Goal: Task Accomplishment & Management: Complete application form

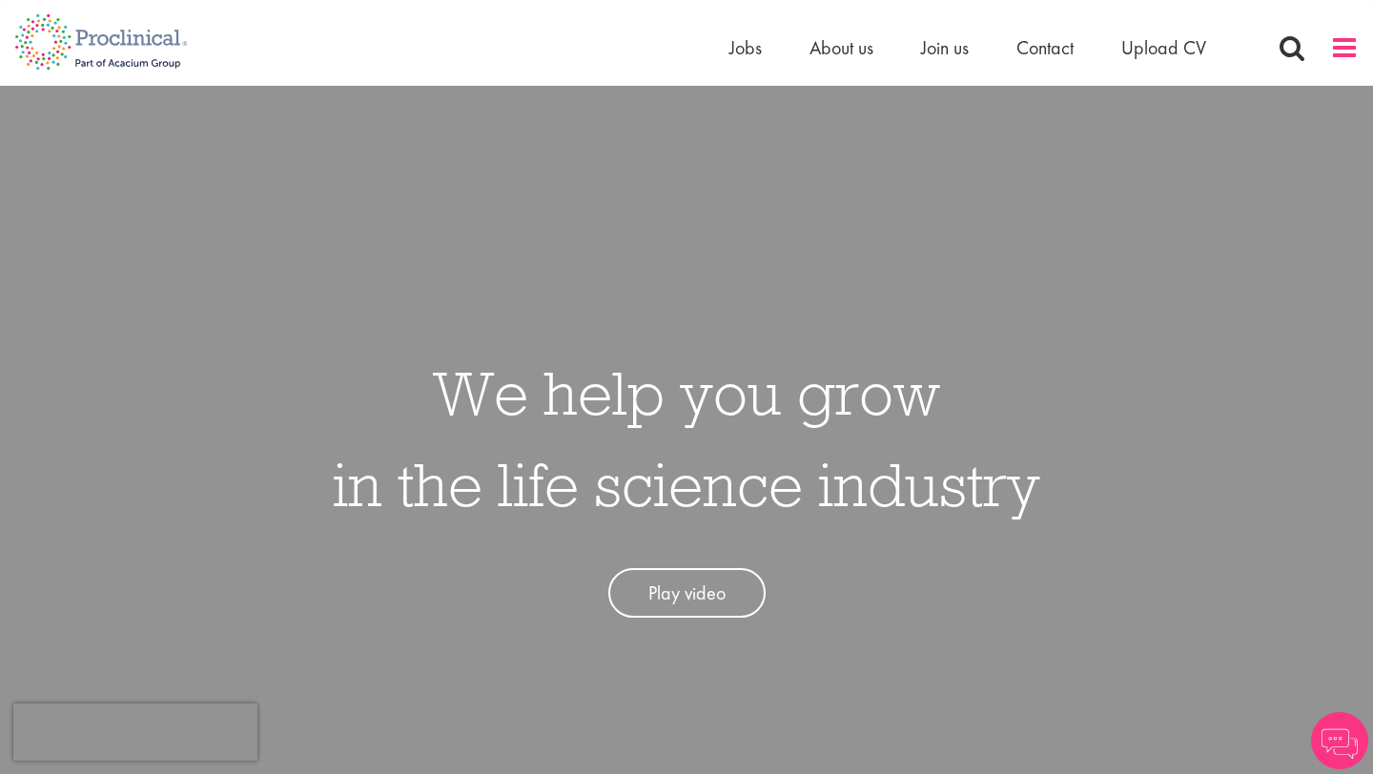
click at [1357, 49] on span at bounding box center [1344, 47] width 29 height 29
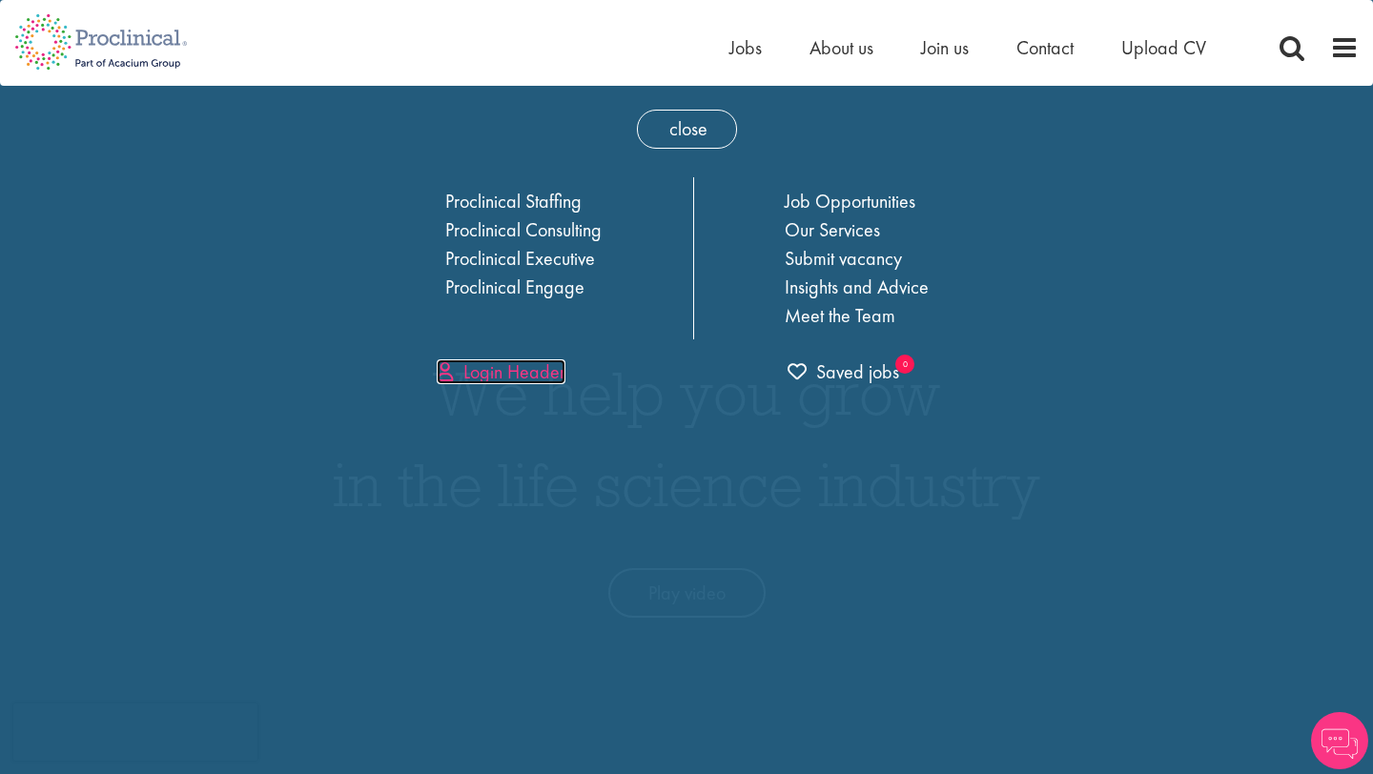
click at [511, 377] on link "Login Header" at bounding box center [501, 371] width 129 height 25
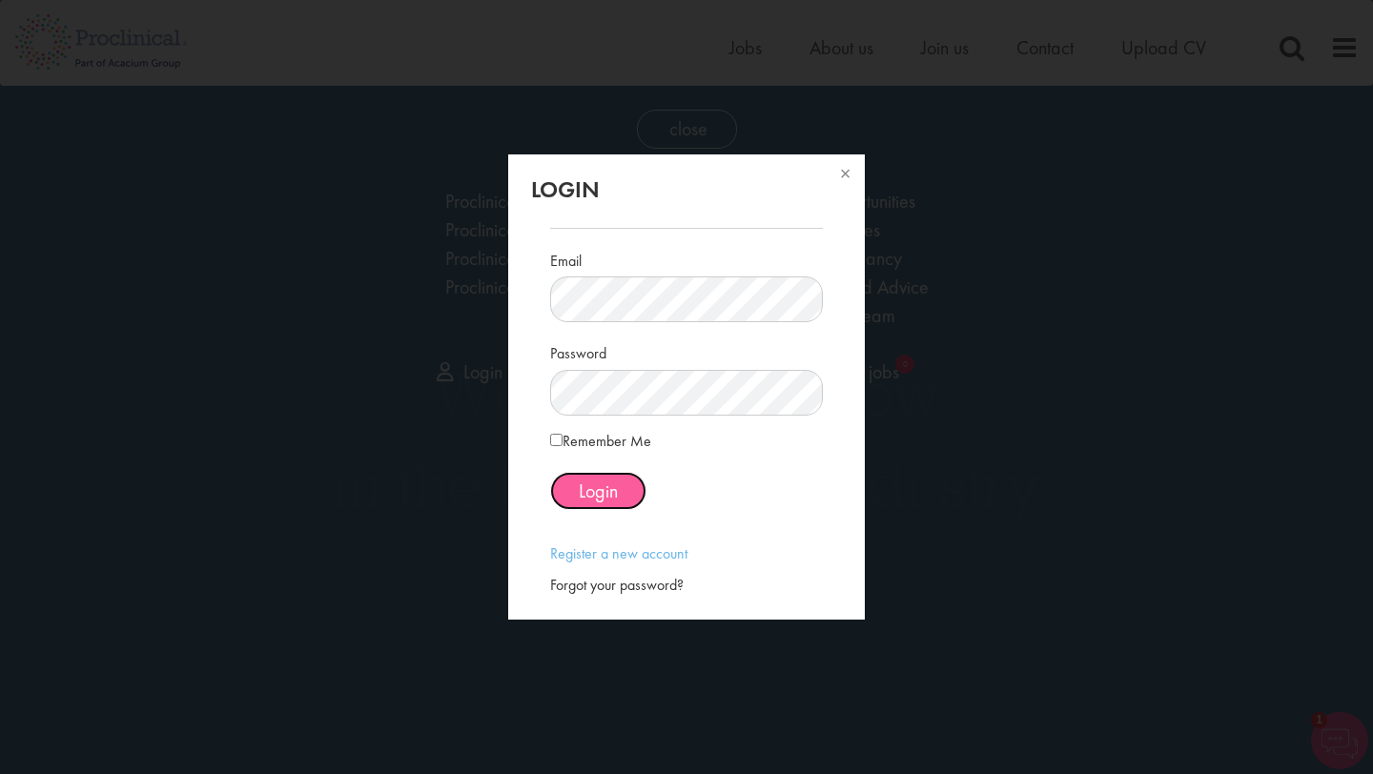
click at [586, 487] on span "Login" at bounding box center [598, 491] width 39 height 25
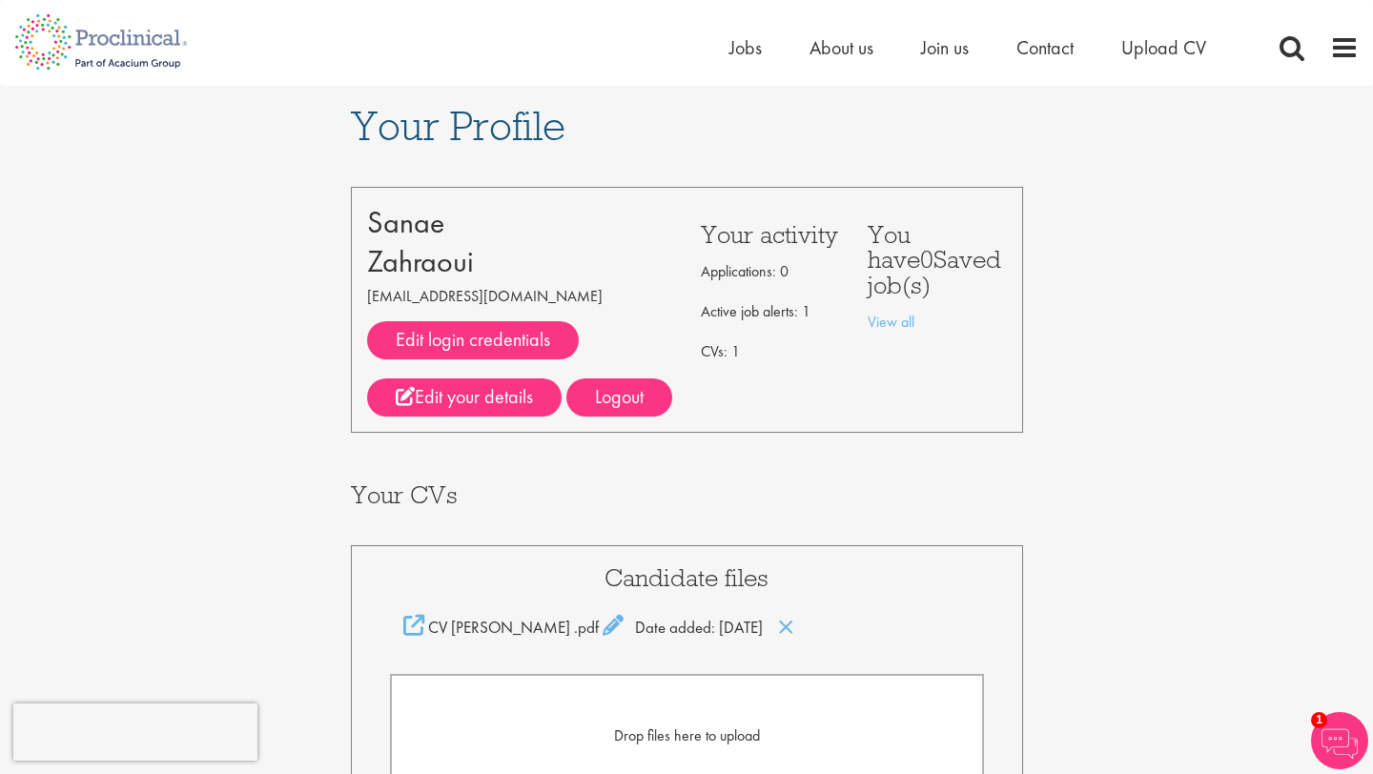
click at [749, 61] on li "Jobs" at bounding box center [745, 47] width 32 height 29
click at [747, 51] on span "Jobs" at bounding box center [745, 47] width 32 height 25
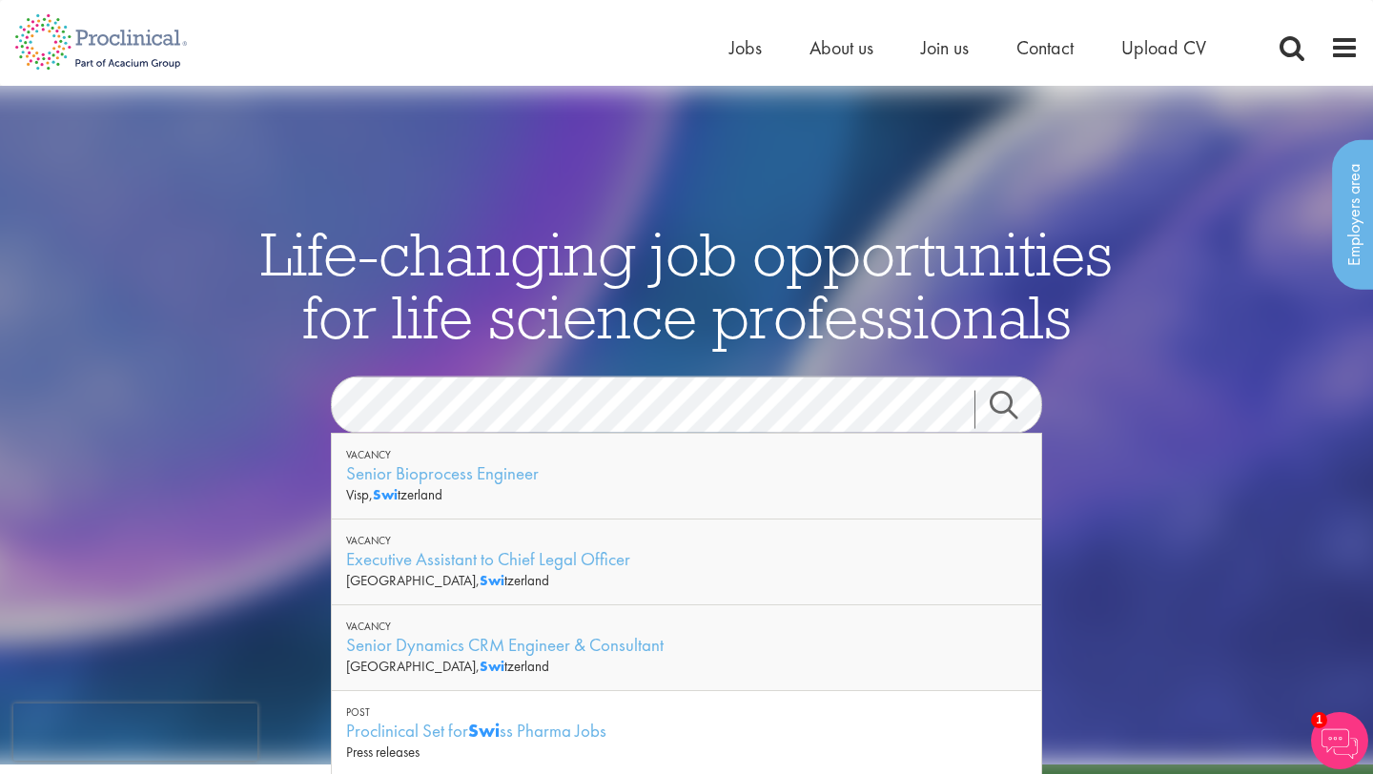
click at [1078, 464] on div "See latest vacancies" at bounding box center [686, 565] width 925 height 264
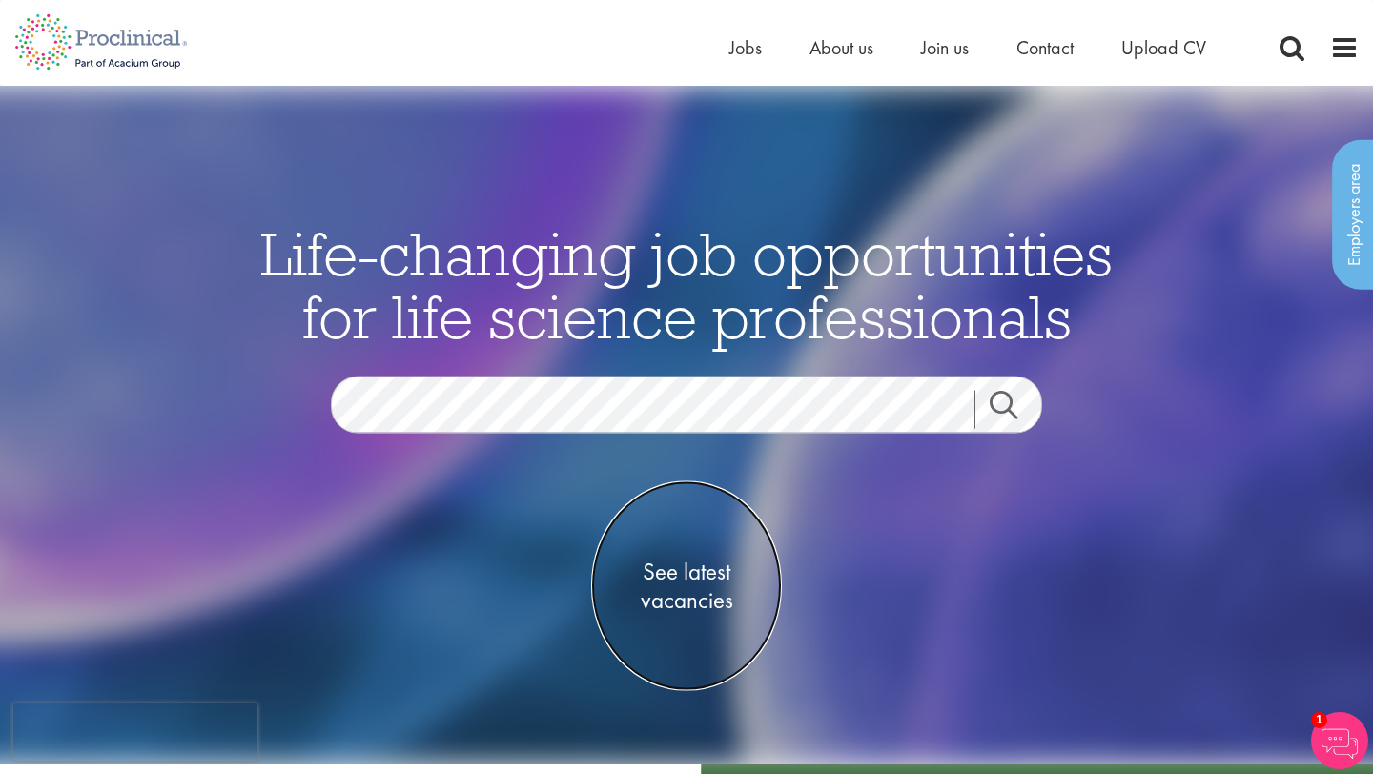
click at [680, 576] on span "See latest vacancies" at bounding box center [686, 585] width 191 height 57
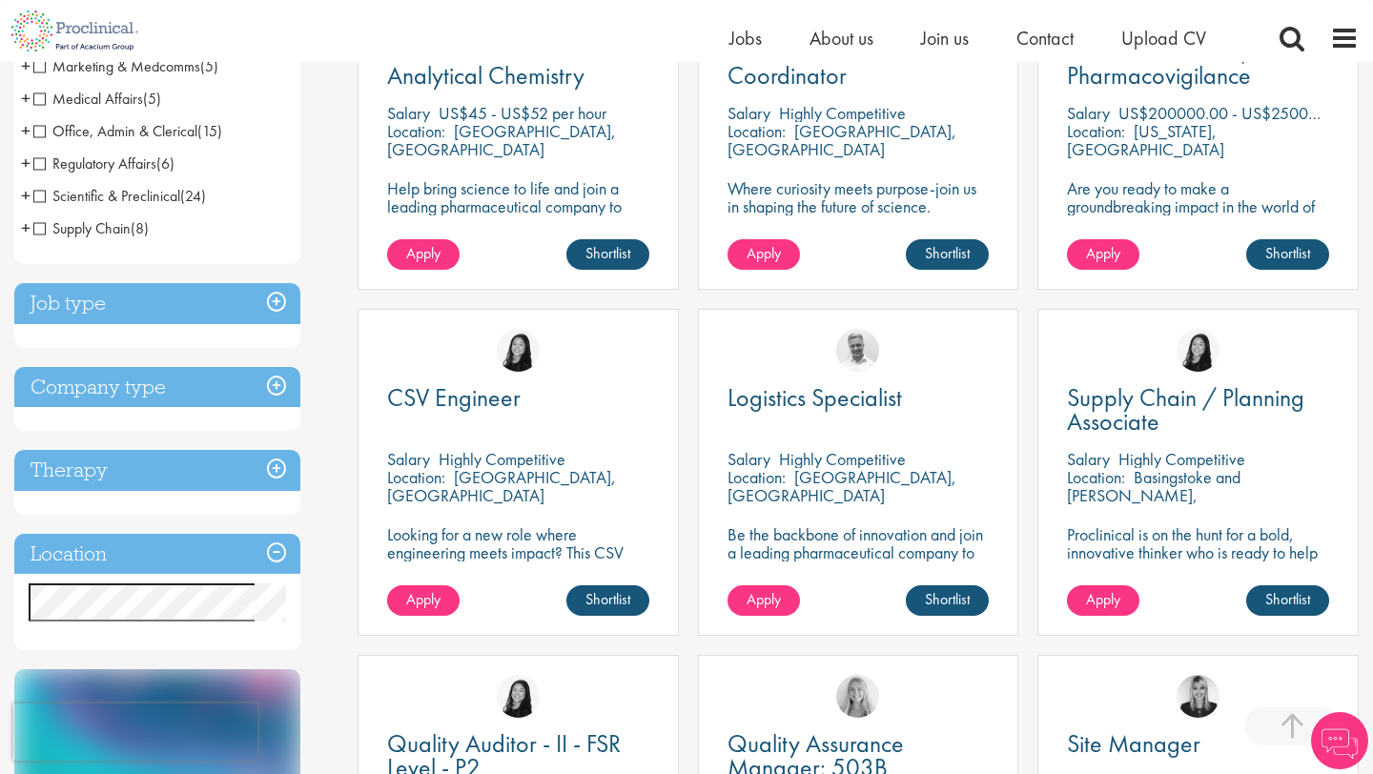
scroll to position [545, 0]
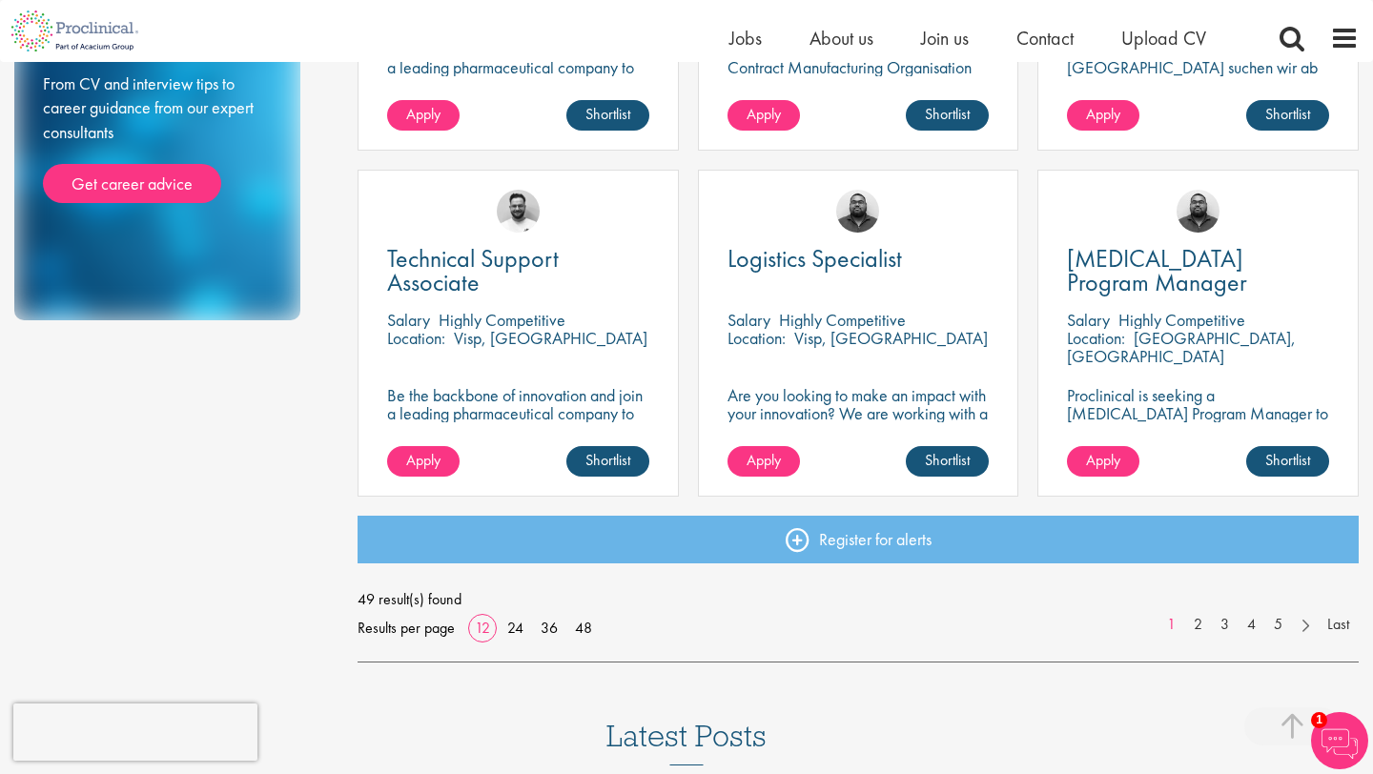
scroll to position [1325, 0]
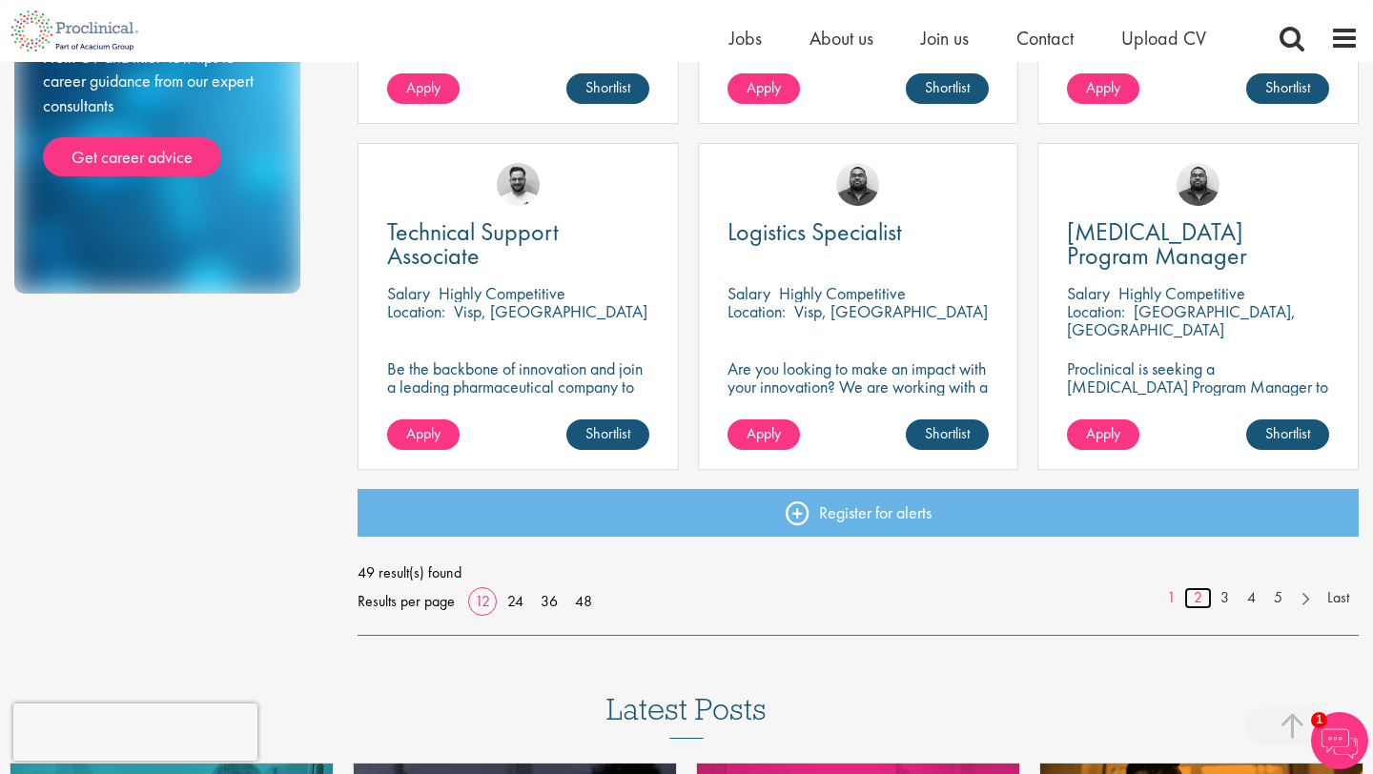
click at [1202, 593] on link "2" at bounding box center [1198, 598] width 28 height 22
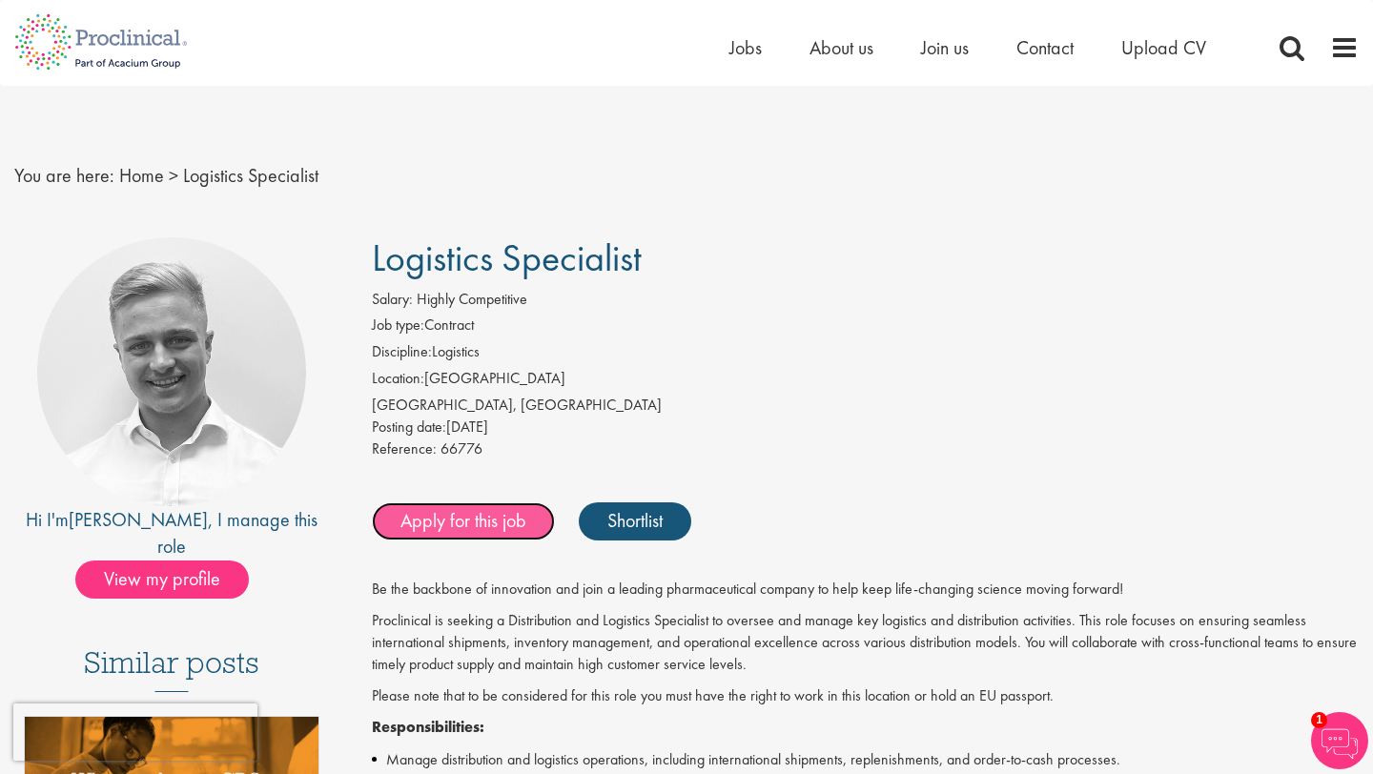
click at [525, 526] on link "Apply for this job" at bounding box center [463, 521] width 183 height 38
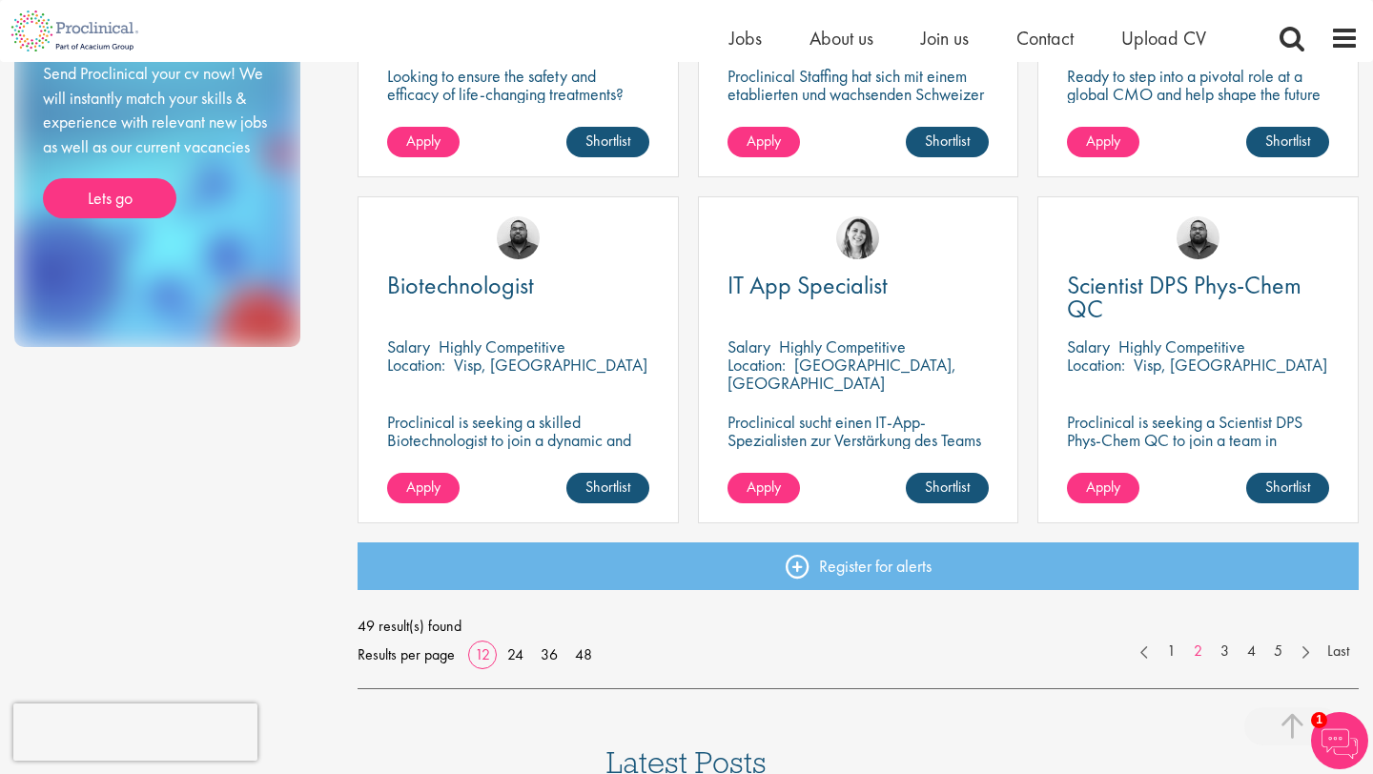
scroll to position [1282, 0]
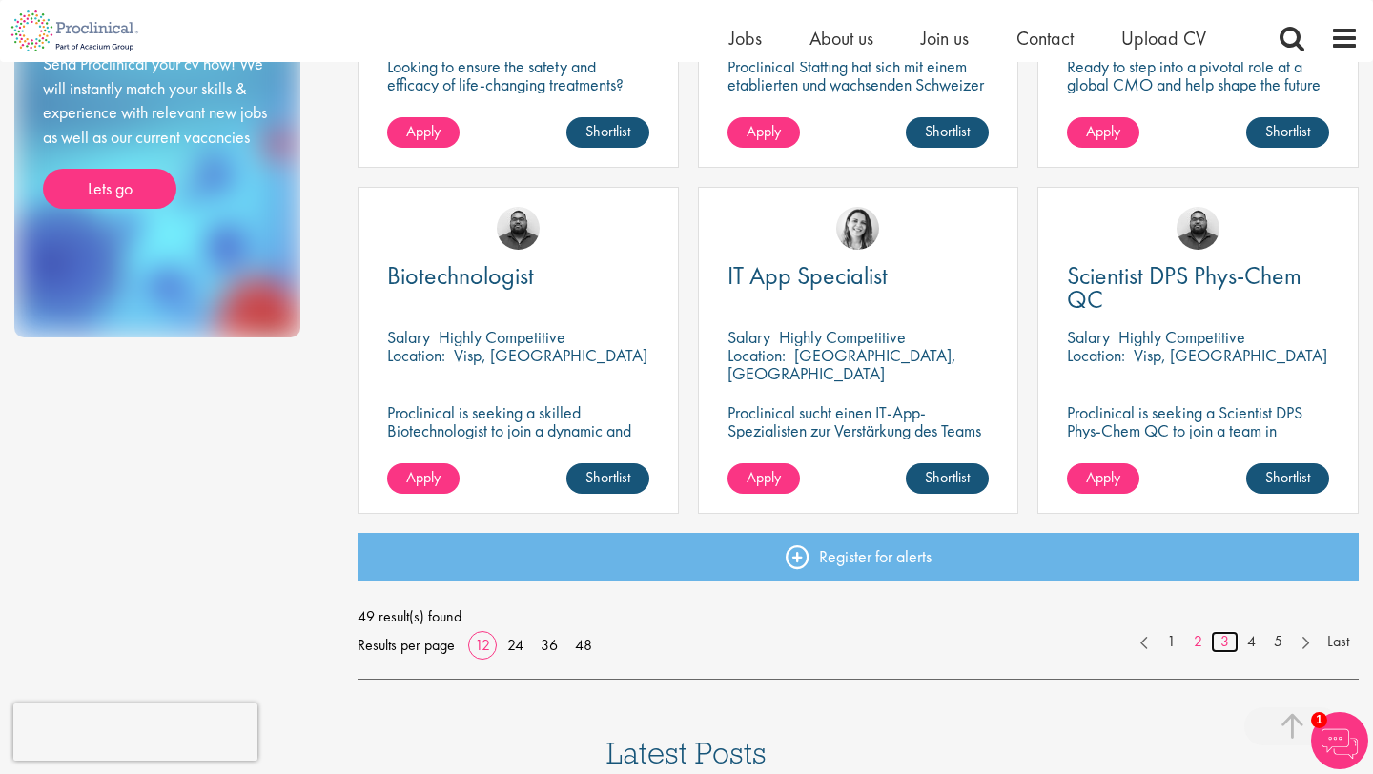
click at [1223, 645] on link "3" at bounding box center [1225, 642] width 28 height 22
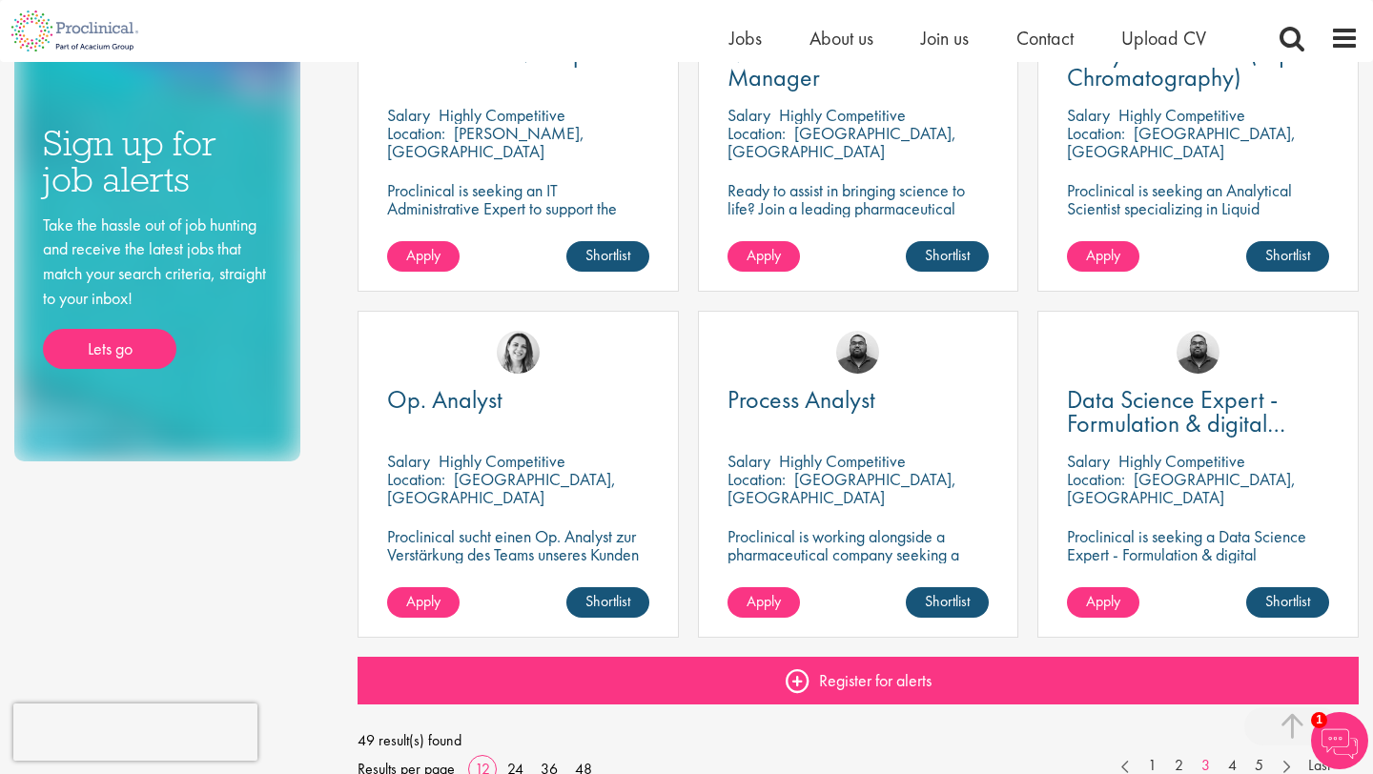
scroll to position [1277, 0]
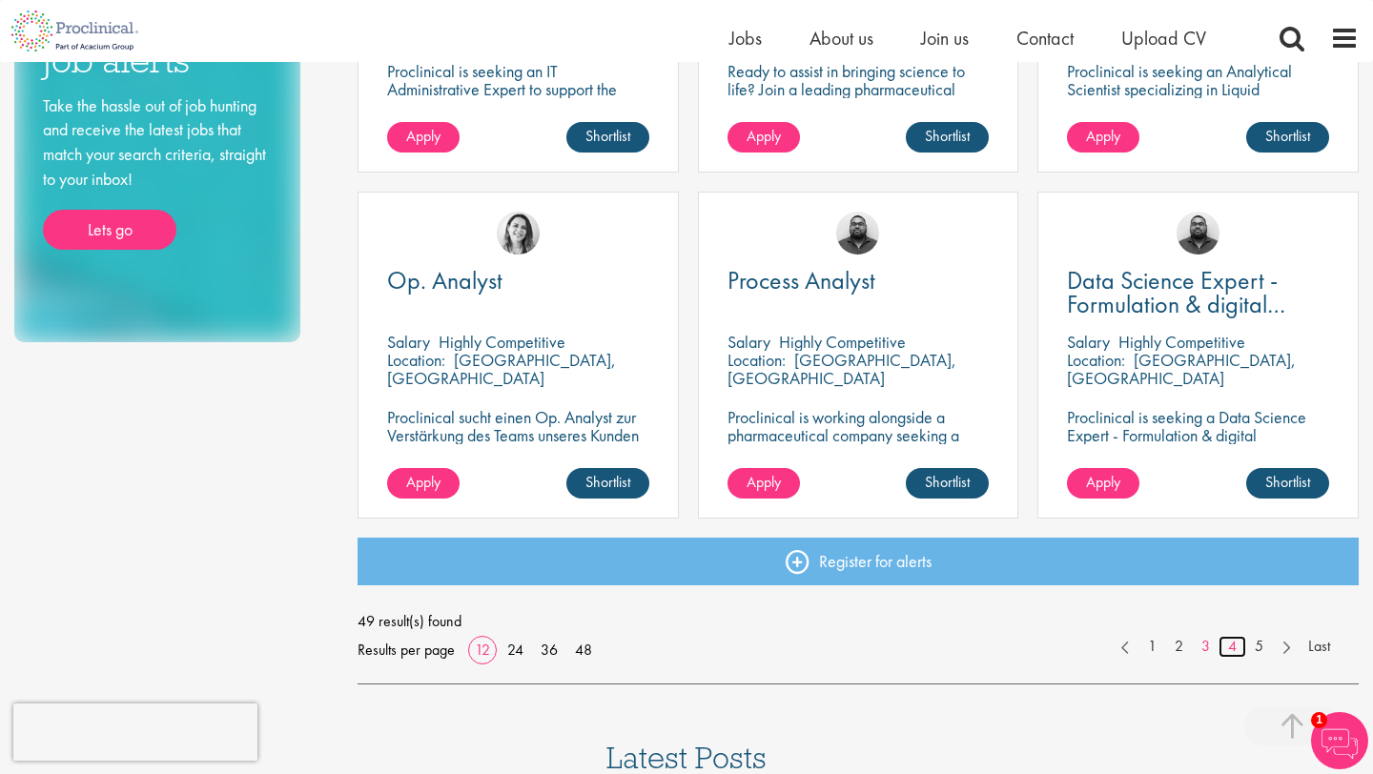
click at [1235, 649] on link "4" at bounding box center [1233, 647] width 28 height 22
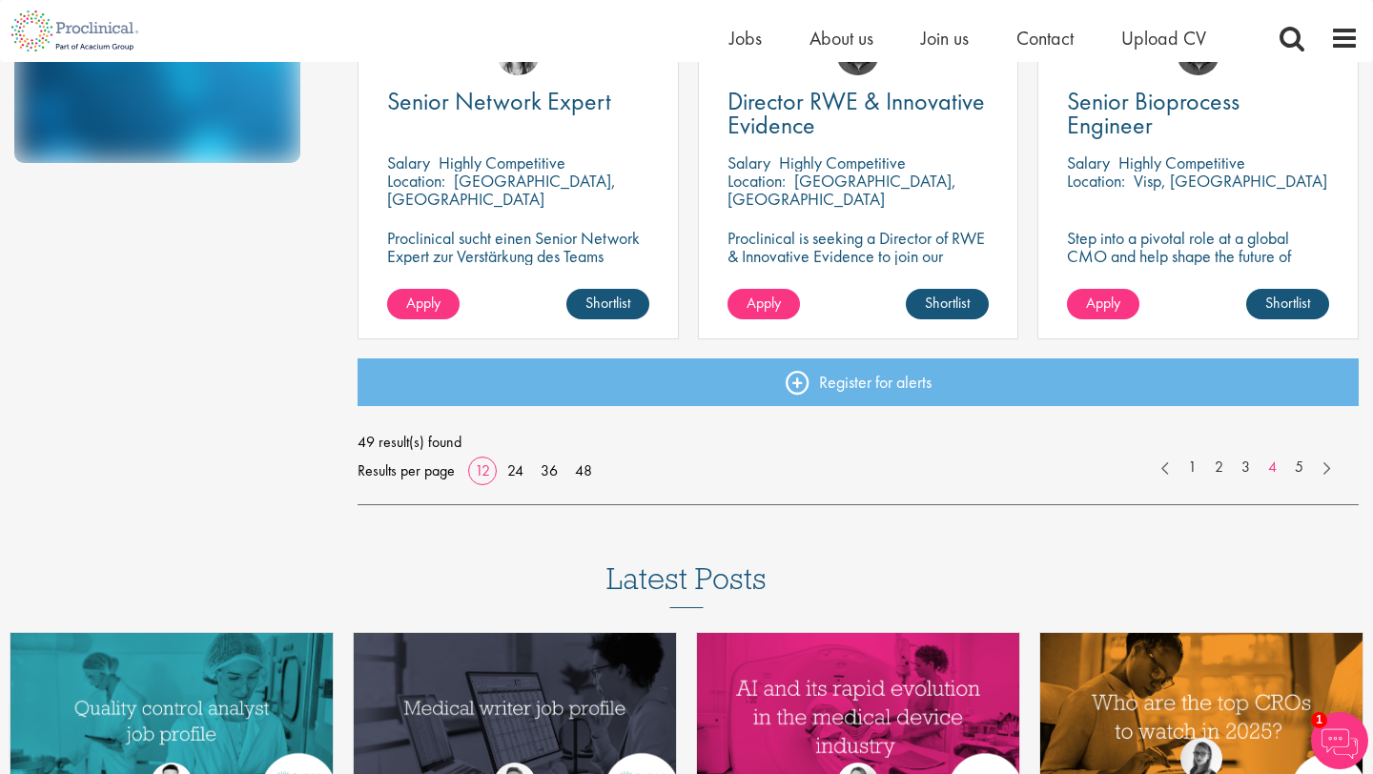
scroll to position [1244, 0]
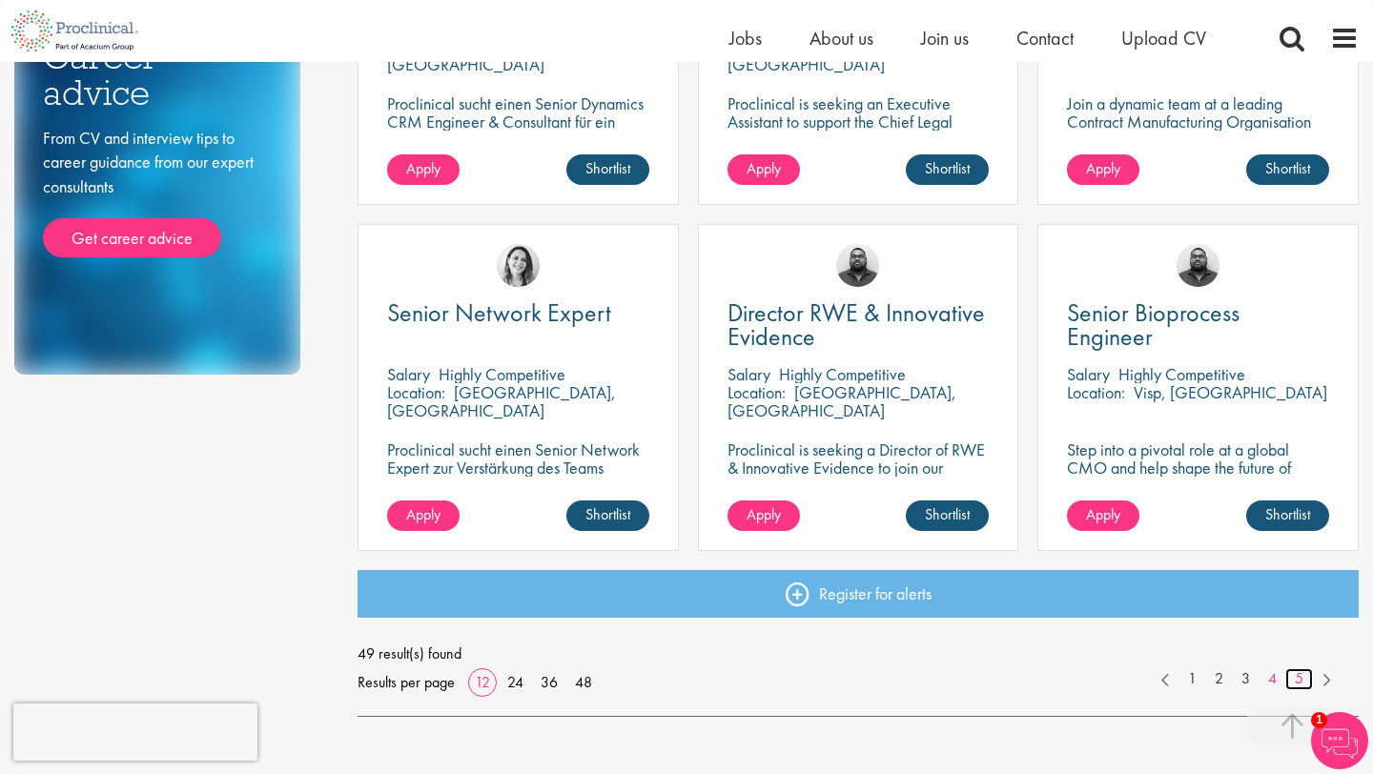
click at [1296, 683] on link "5" at bounding box center [1299, 679] width 28 height 22
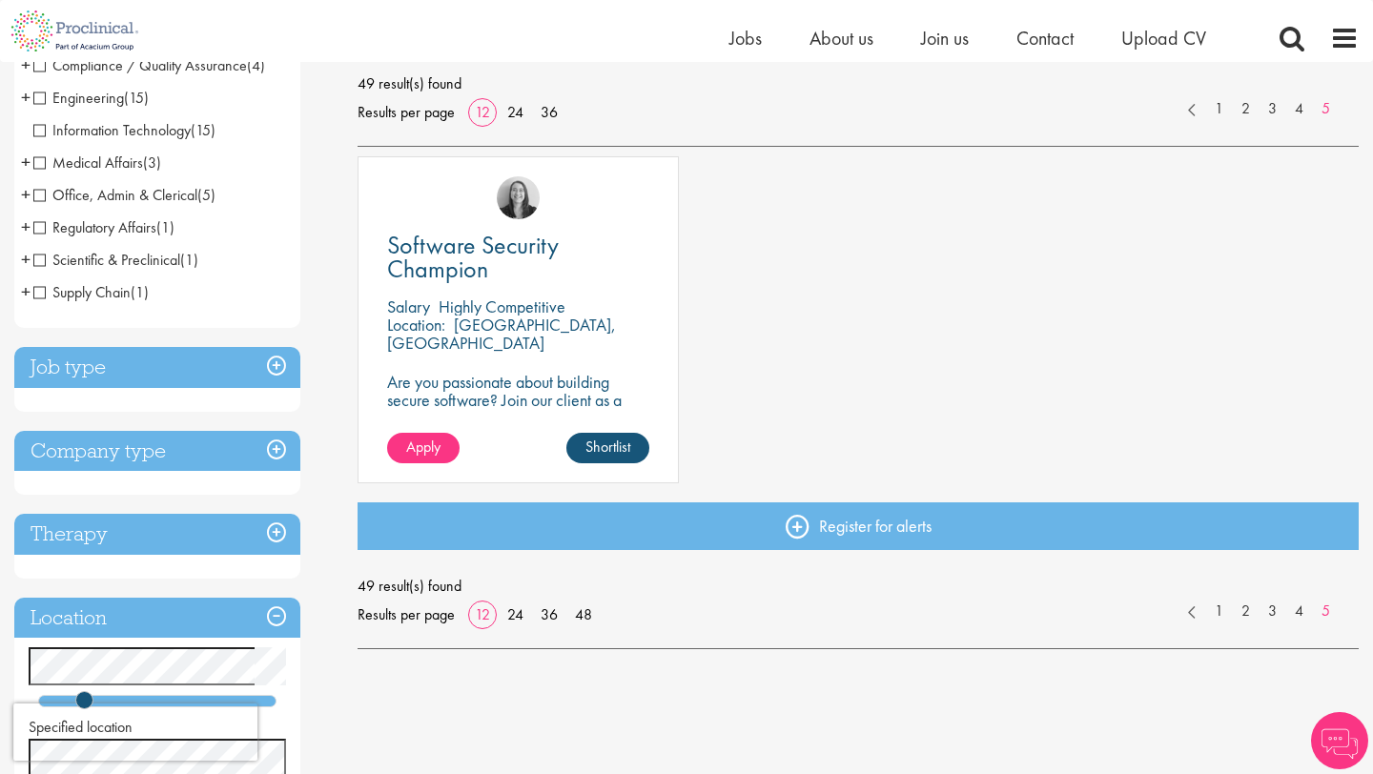
scroll to position [251, 0]
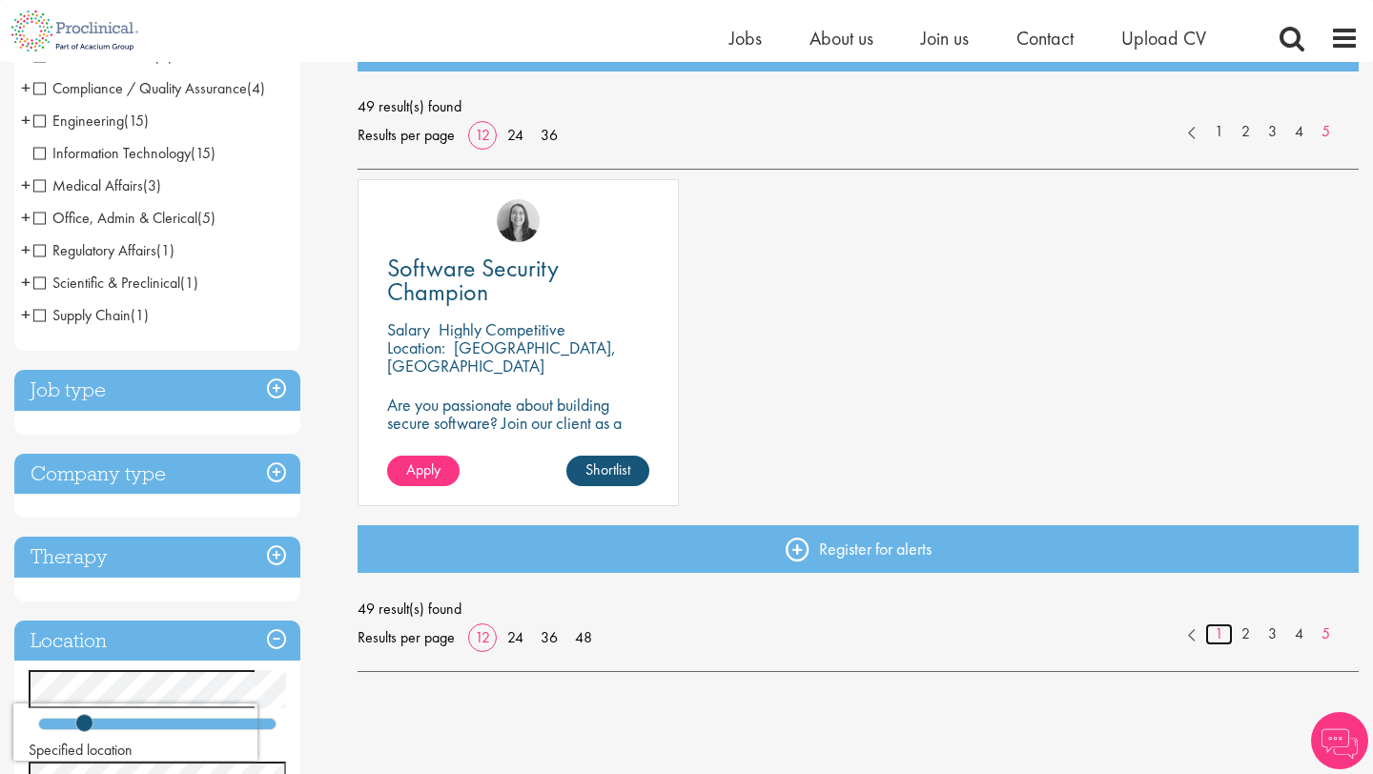
click at [1219, 639] on link "1" at bounding box center [1219, 635] width 28 height 22
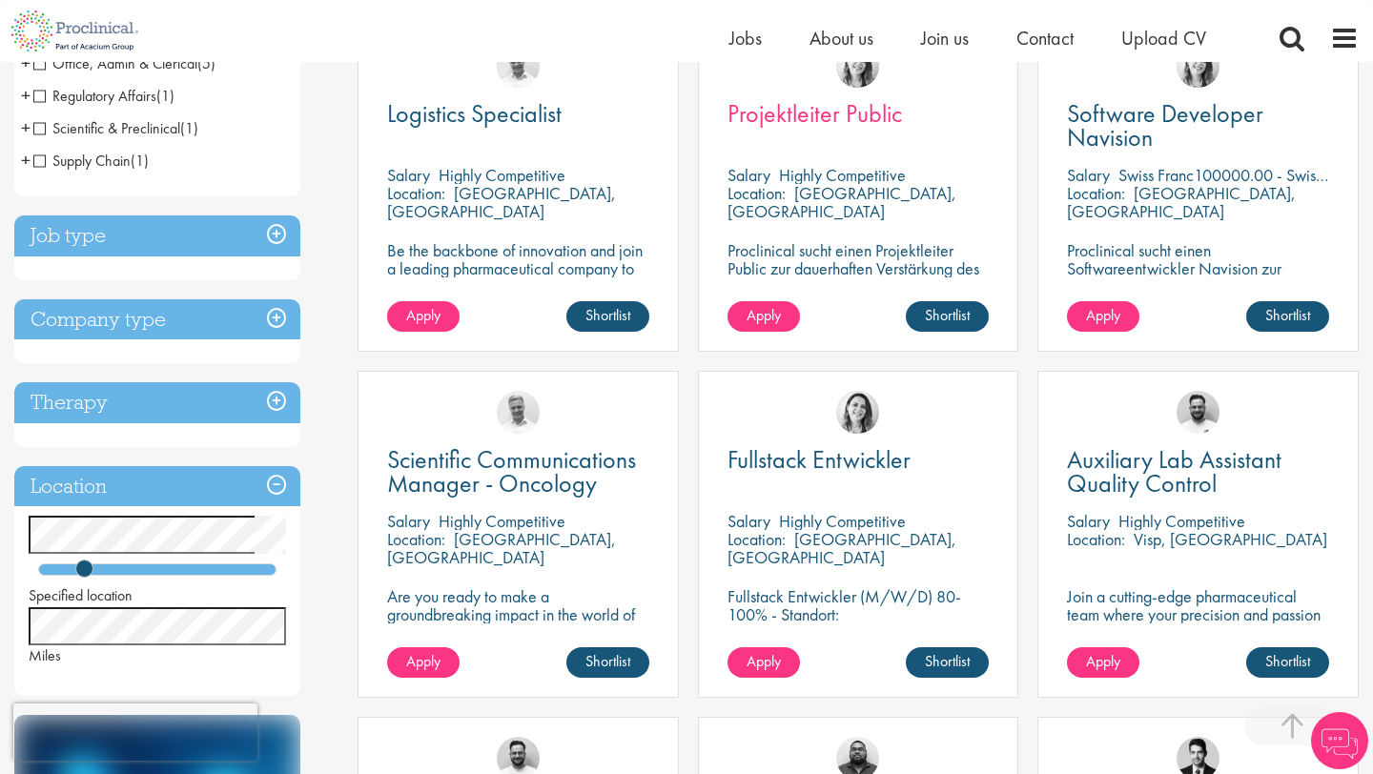
scroll to position [230, 0]
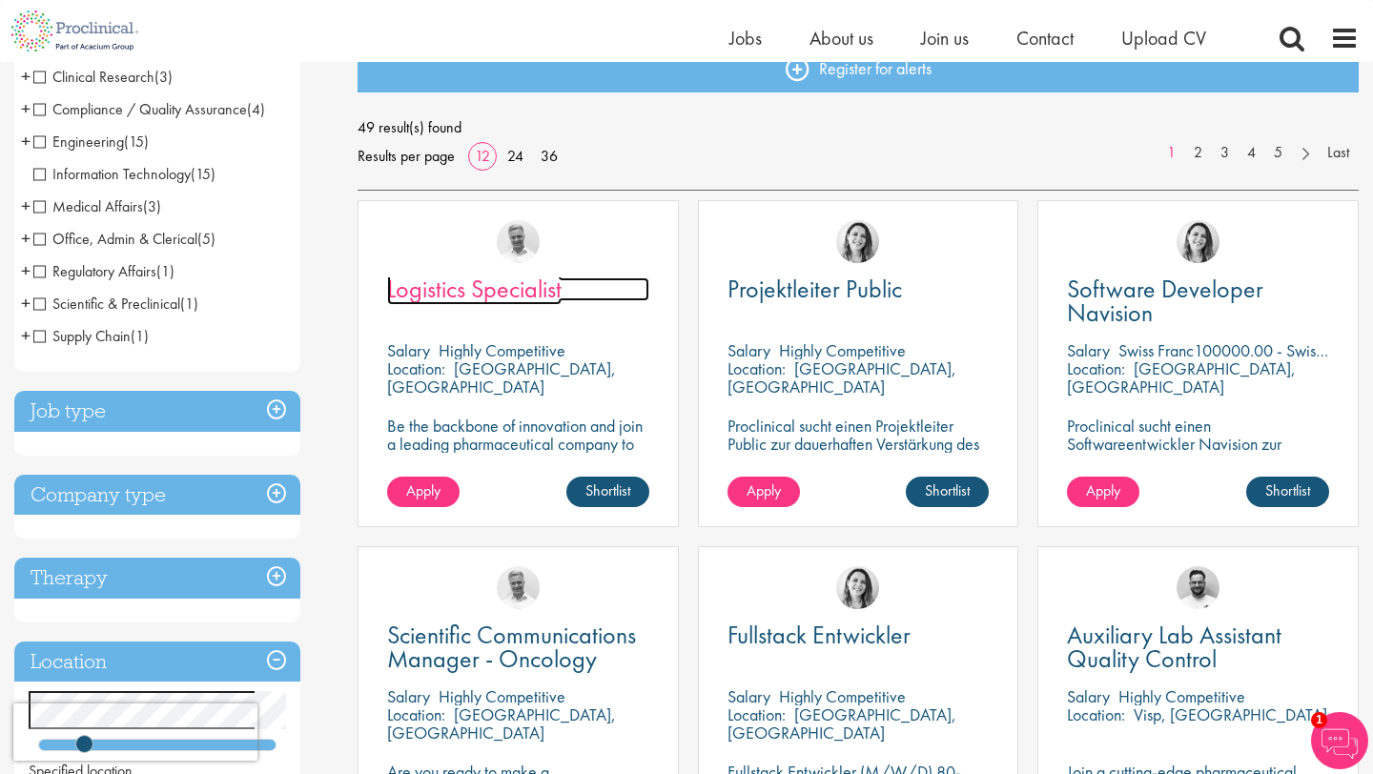
click at [516, 299] on span "Logistics Specialist" at bounding box center [474, 289] width 174 height 32
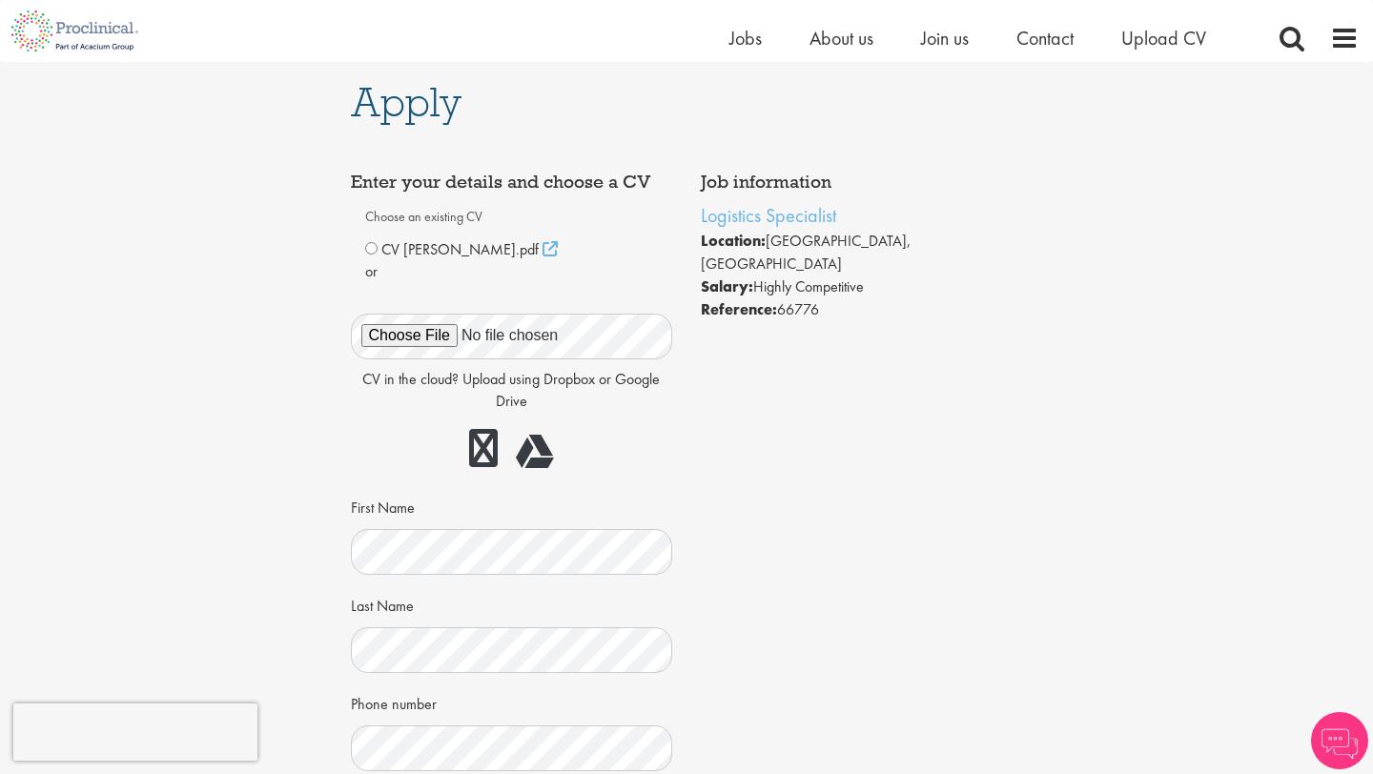
scroll to position [17, 0]
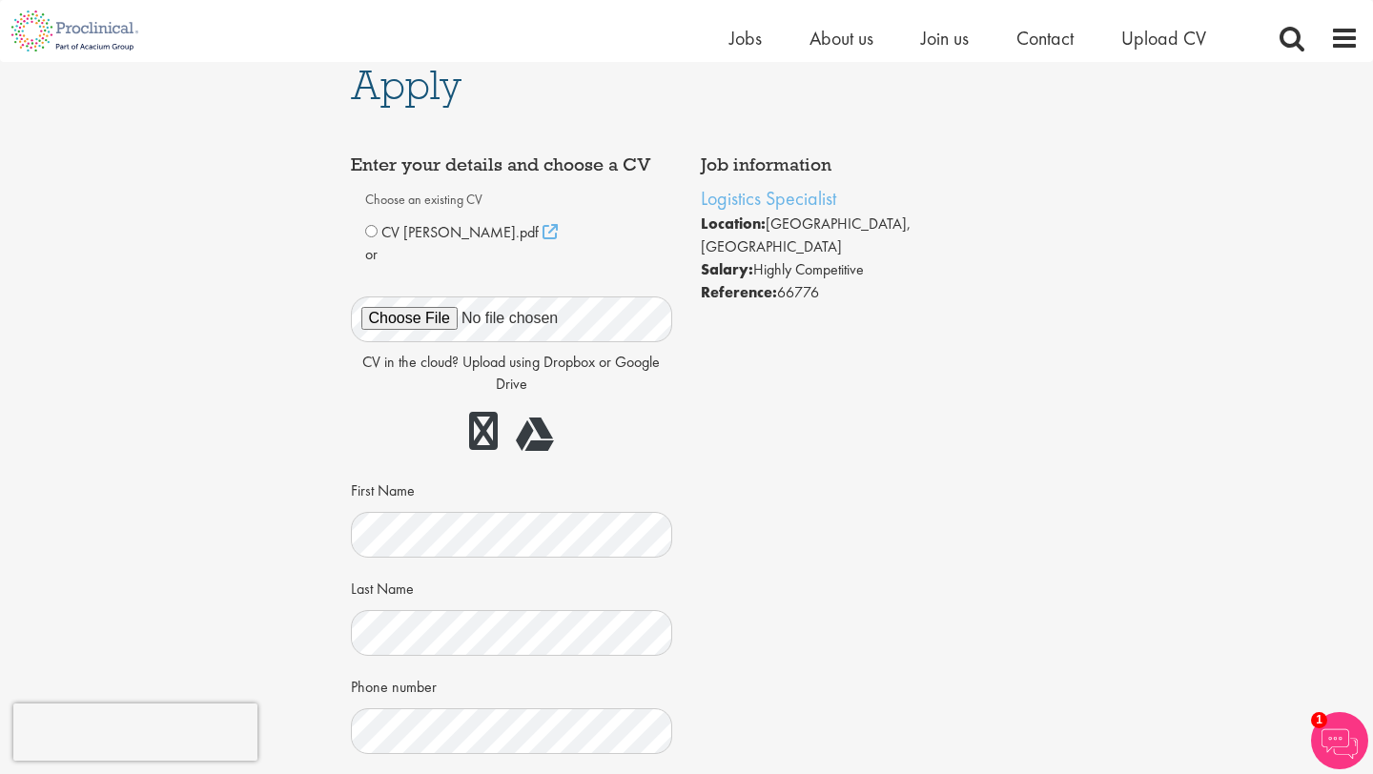
click at [378, 233] on div "CV [PERSON_NAME].pdf" at bounding box center [512, 232] width 294 height 23
click at [547, 234] on div "CV [PERSON_NAME].pdf" at bounding box center [512, 232] width 294 height 23
click at [543, 234] on icon at bounding box center [550, 231] width 15 height 15
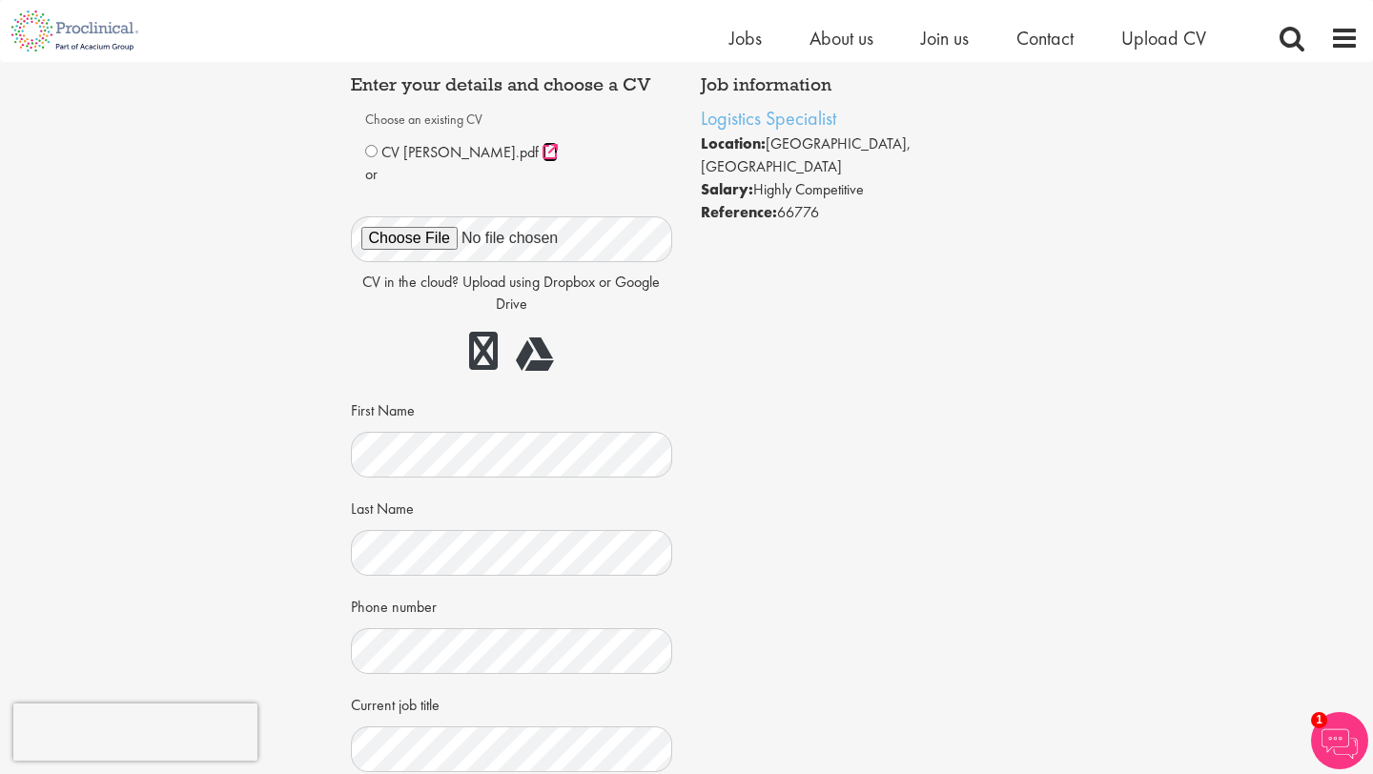
scroll to position [110, 0]
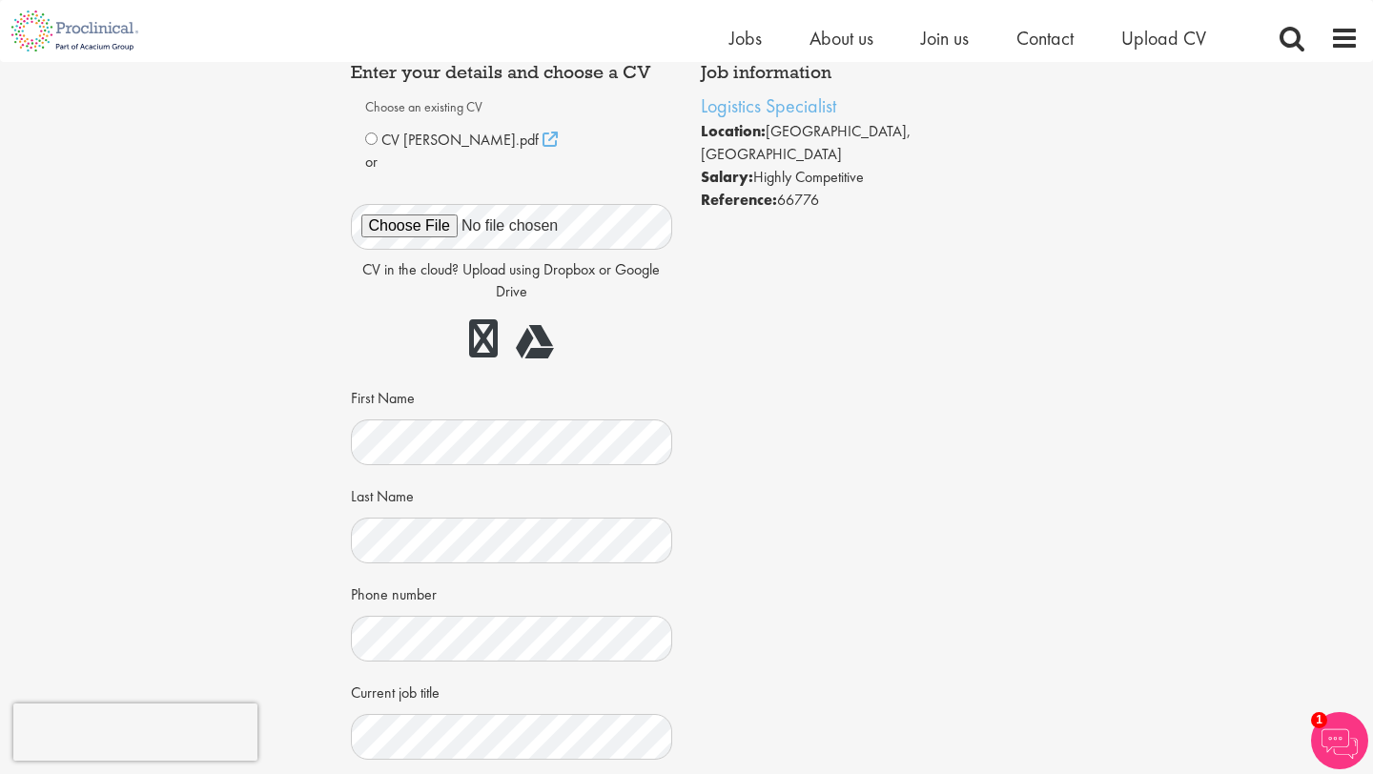
click at [374, 147] on div "CV Sanae Zahraoui_.pdf" at bounding box center [512, 140] width 294 height 23
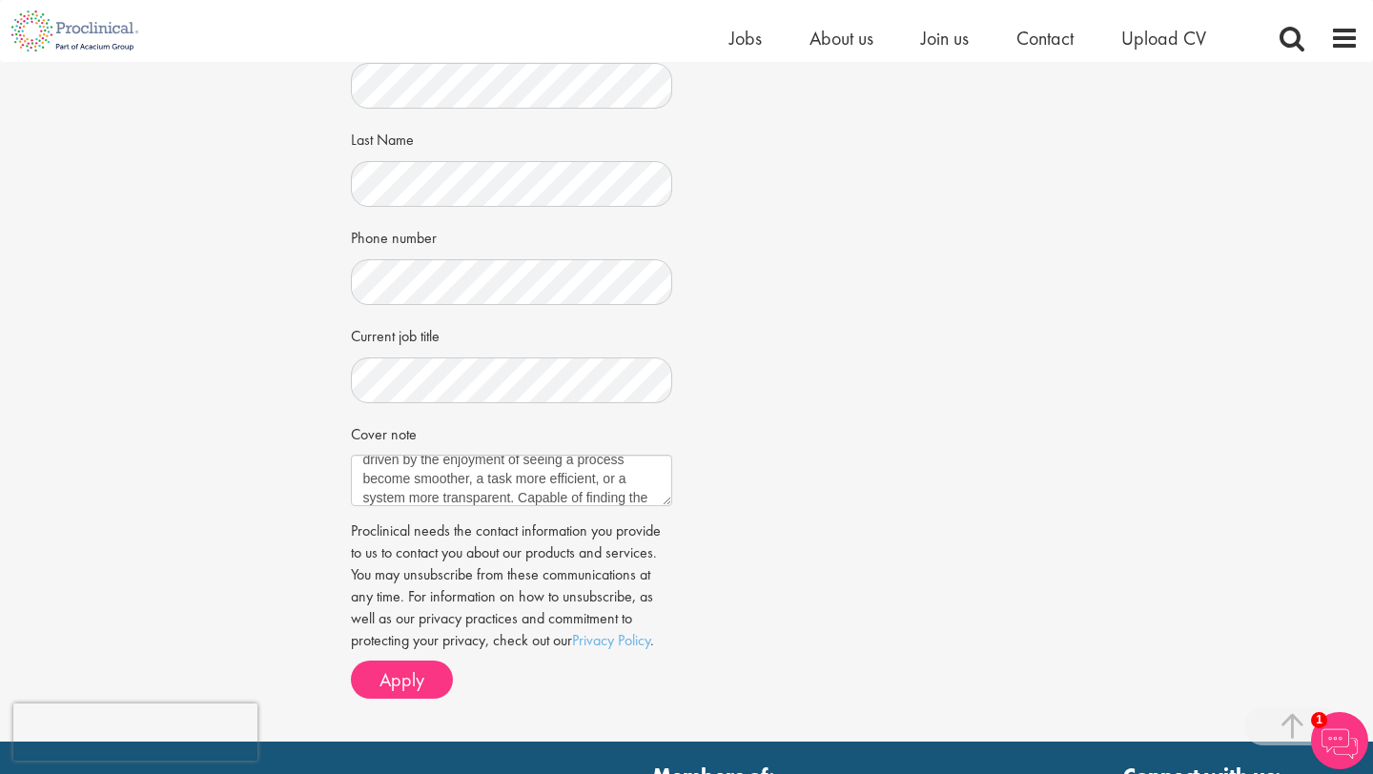
scroll to position [45, 0]
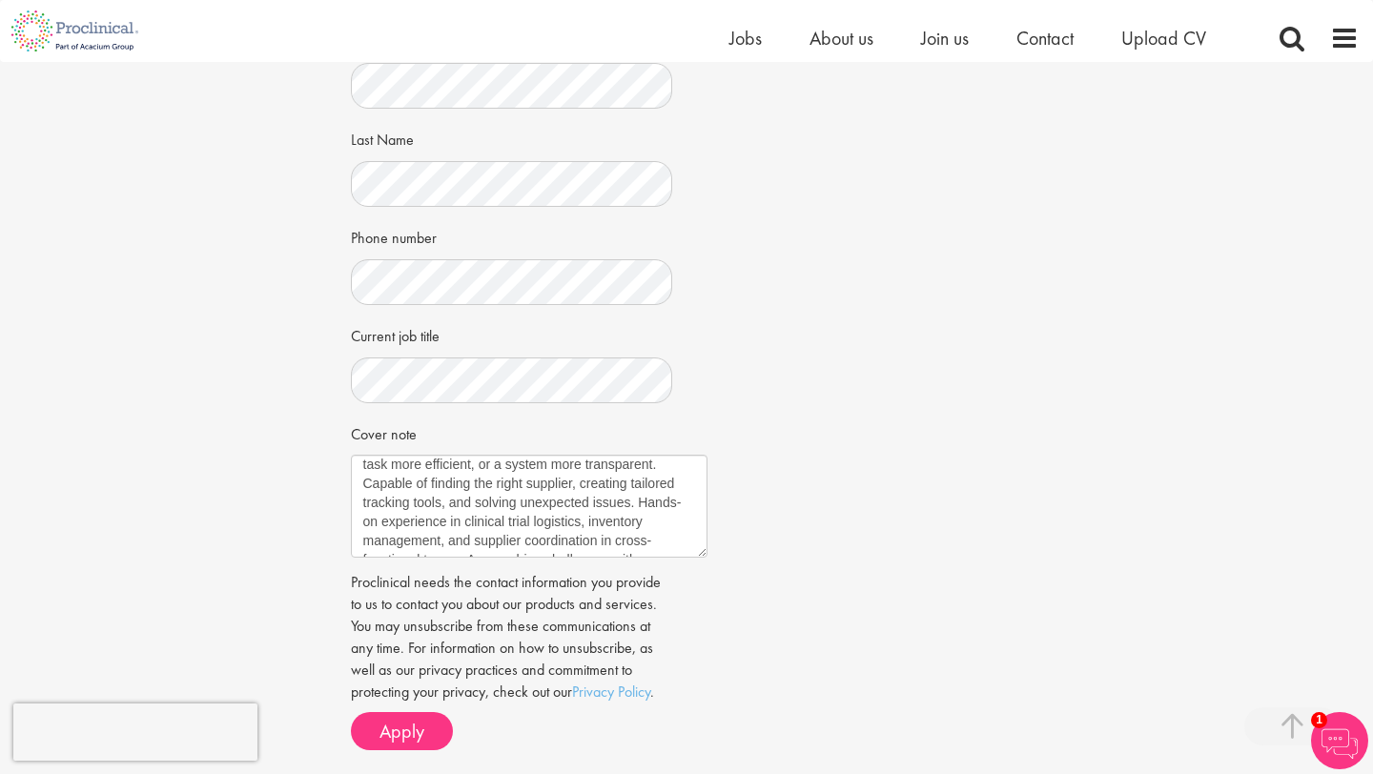
drag, startPoint x: 667, startPoint y: 502, endPoint x: 703, endPoint y: 555, distance: 63.2
click at [703, 555] on textarea "I am an adaptable supply chain professional driven by the enjoyment of seeing a…" at bounding box center [529, 506] width 357 height 103
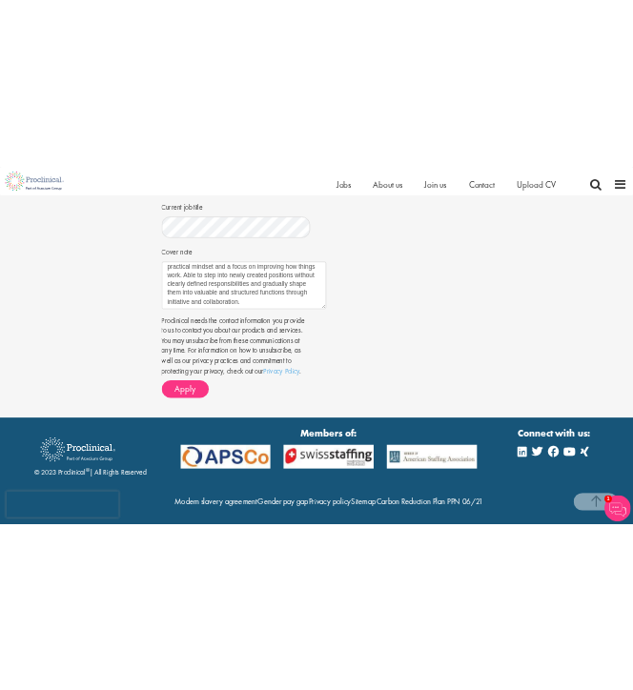
scroll to position [704, 0]
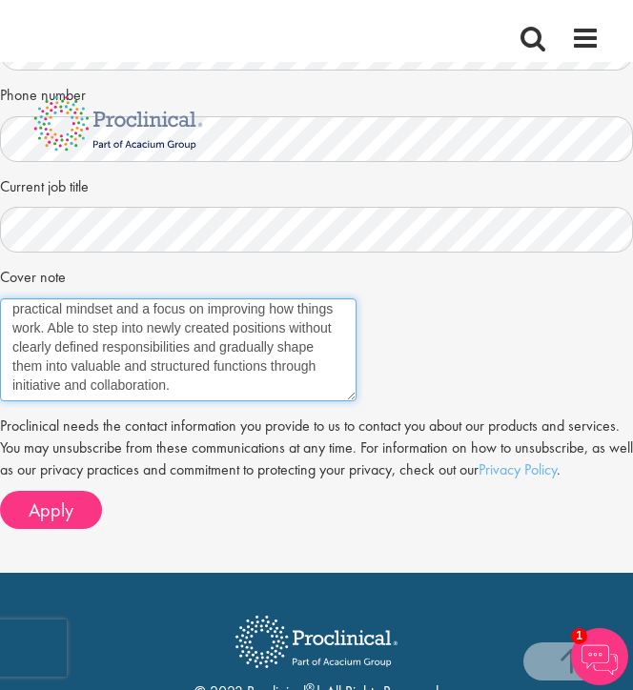
click at [230, 384] on textarea "I am an adaptable supply chain professional driven by the enjoyment of seeing a…" at bounding box center [178, 349] width 357 height 103
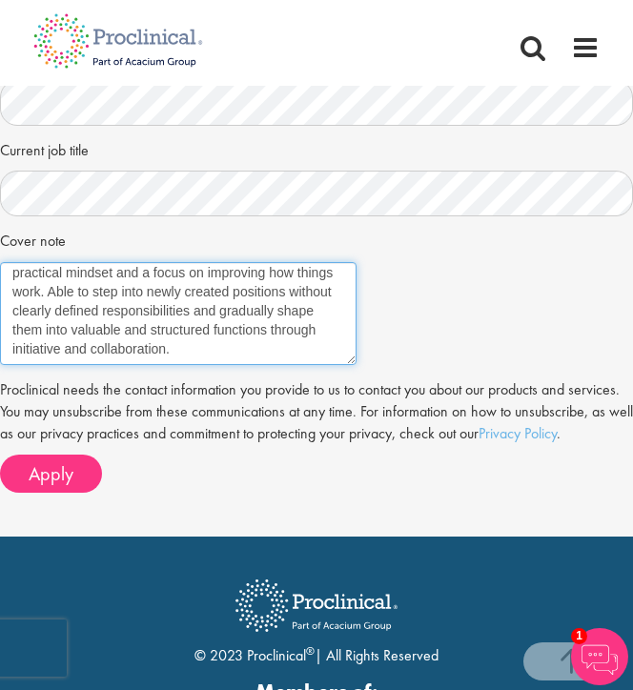
scroll to position [188, 0]
paste textarea "Currently, at a biotech clinical trial sponsor, I manage the flow of investigat…"
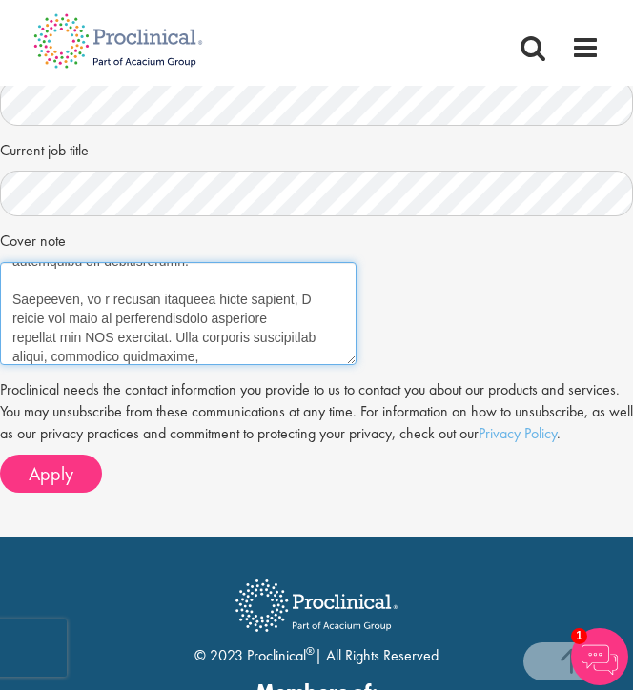
scroll to position [280, 0]
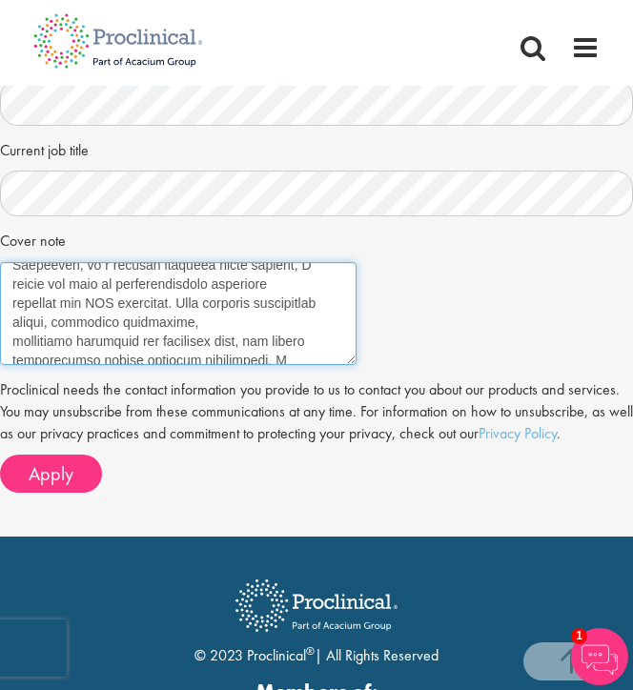
click at [15, 305] on textarea "I am an adaptable supply chain professional driven by the enjoyment of seeing a…" at bounding box center [178, 313] width 357 height 103
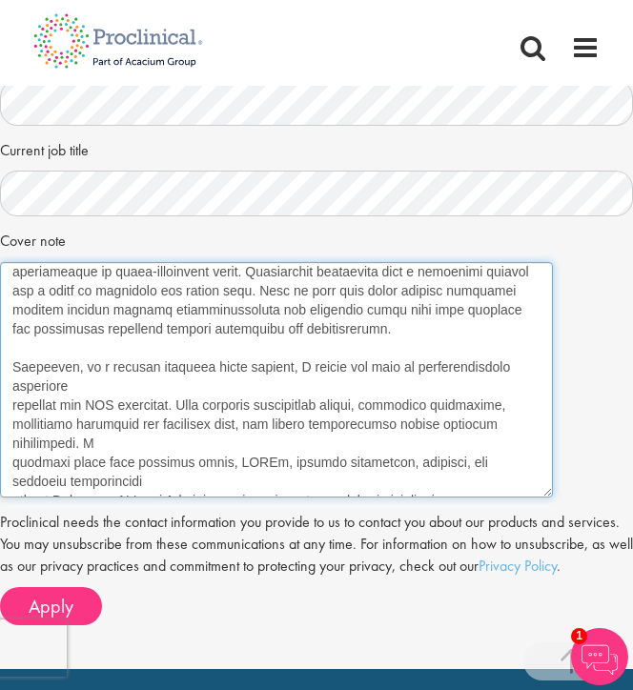
drag, startPoint x: 351, startPoint y: 360, endPoint x: 547, endPoint y: 493, distance: 237.0
click at [547, 493] on textarea "I am an adaptable supply chain professional driven by the enjoyment of seeing a…" at bounding box center [276, 380] width 553 height 236
click at [11, 440] on textarea "I am an adaptable supply chain professional driven by the enjoyment of seeing a…" at bounding box center [276, 380] width 553 height 236
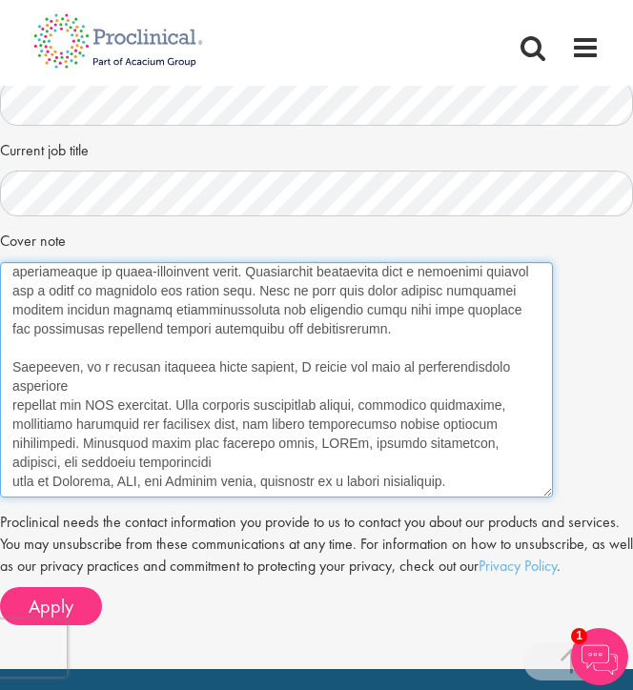
scroll to position [64, 0]
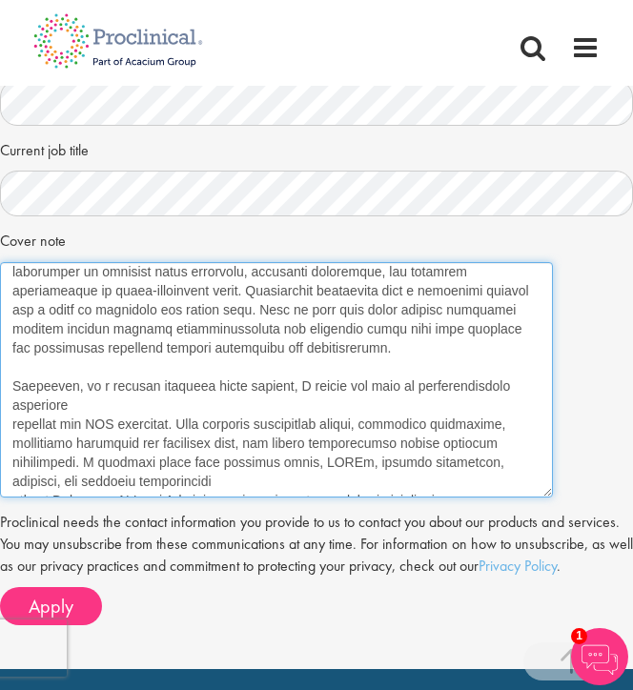
click at [13, 485] on textarea "I am an adaptable supply chain professional driven by the enjoyment of seeing a…" at bounding box center [276, 380] width 553 height 236
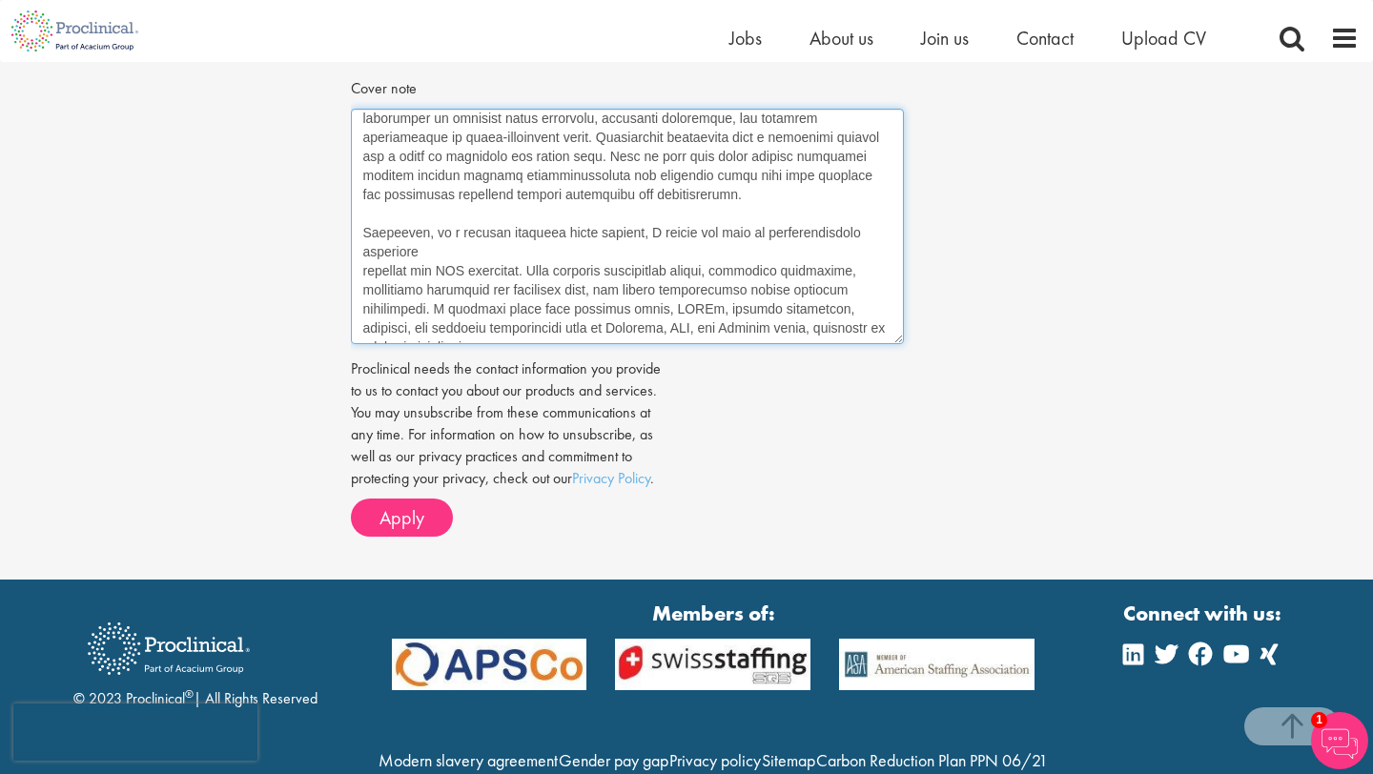
scroll to position [820, 0]
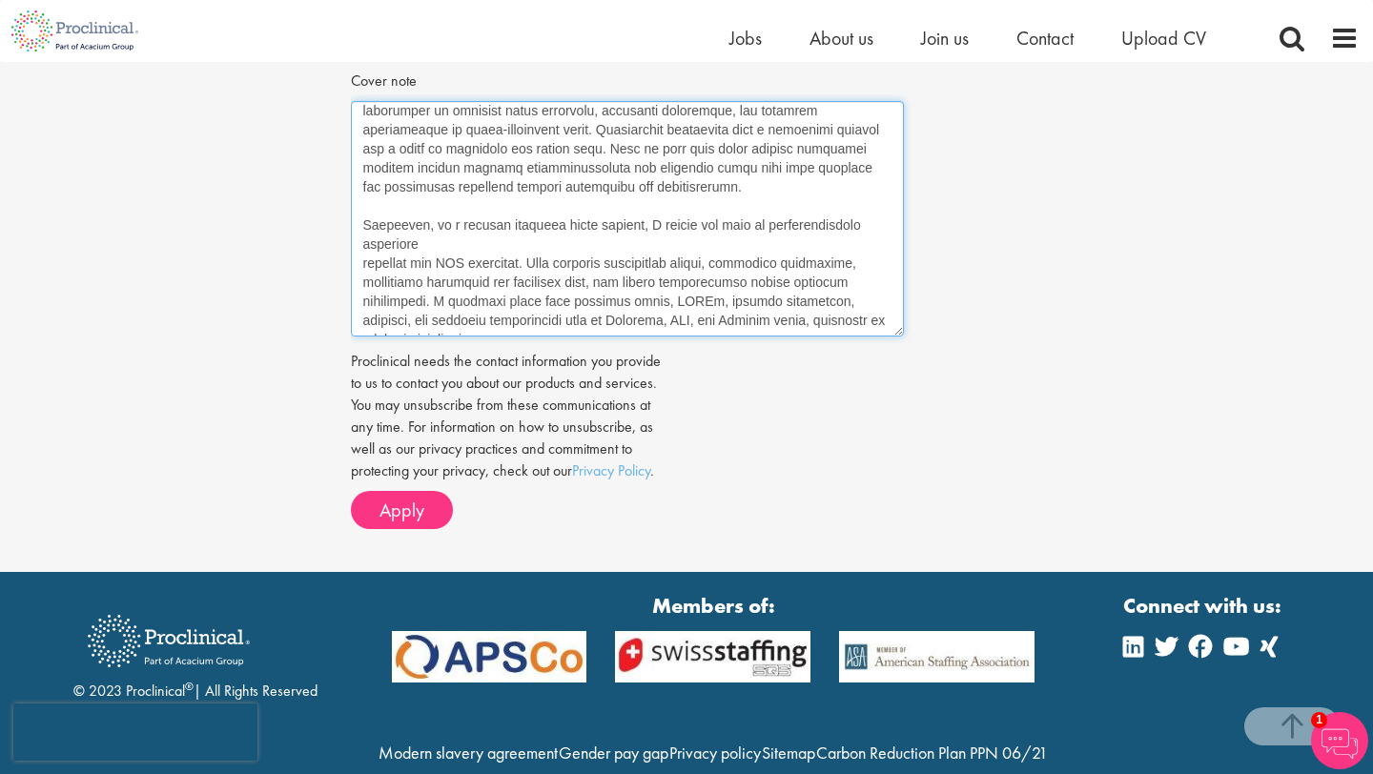
click at [436, 280] on textarea "I am an adaptable supply chain professional driven by the enjoyment of seeing a…" at bounding box center [627, 219] width 553 height 236
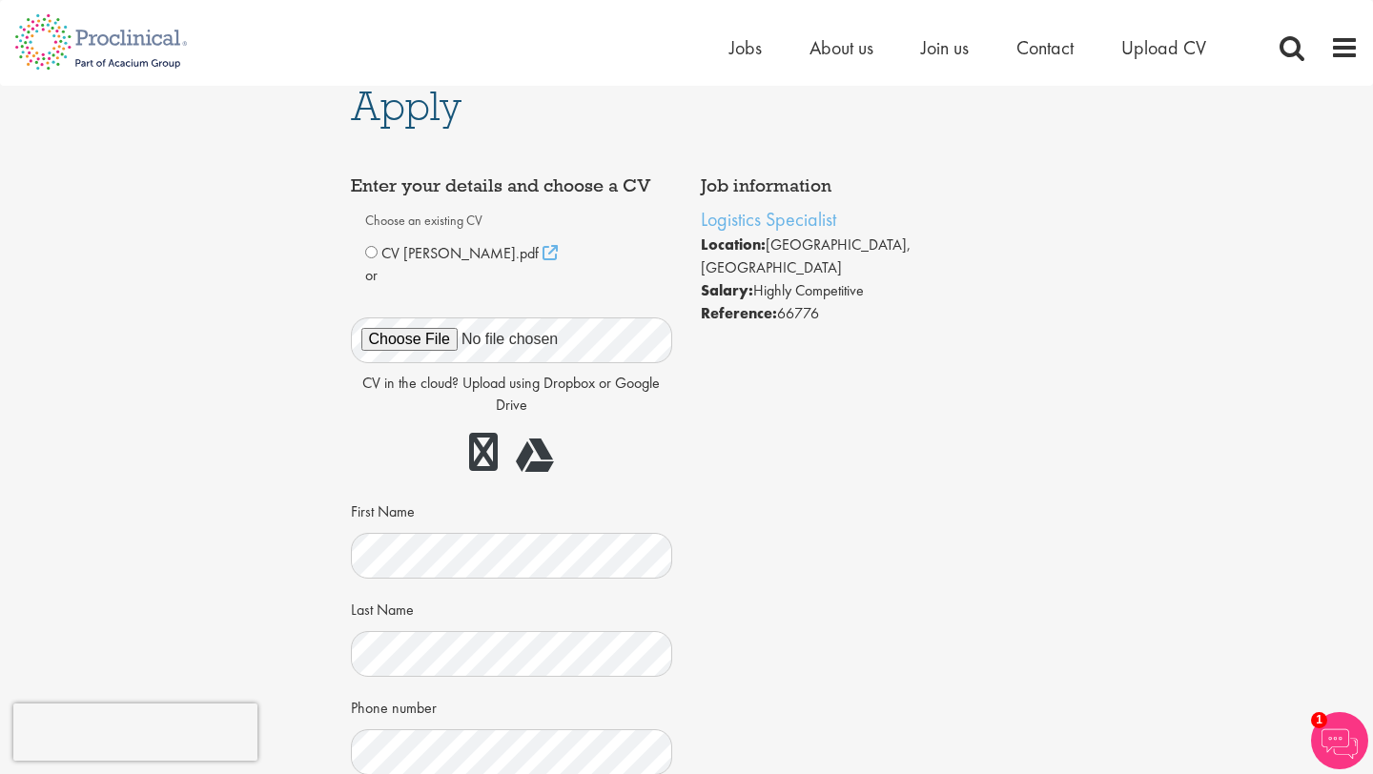
scroll to position [27, 0]
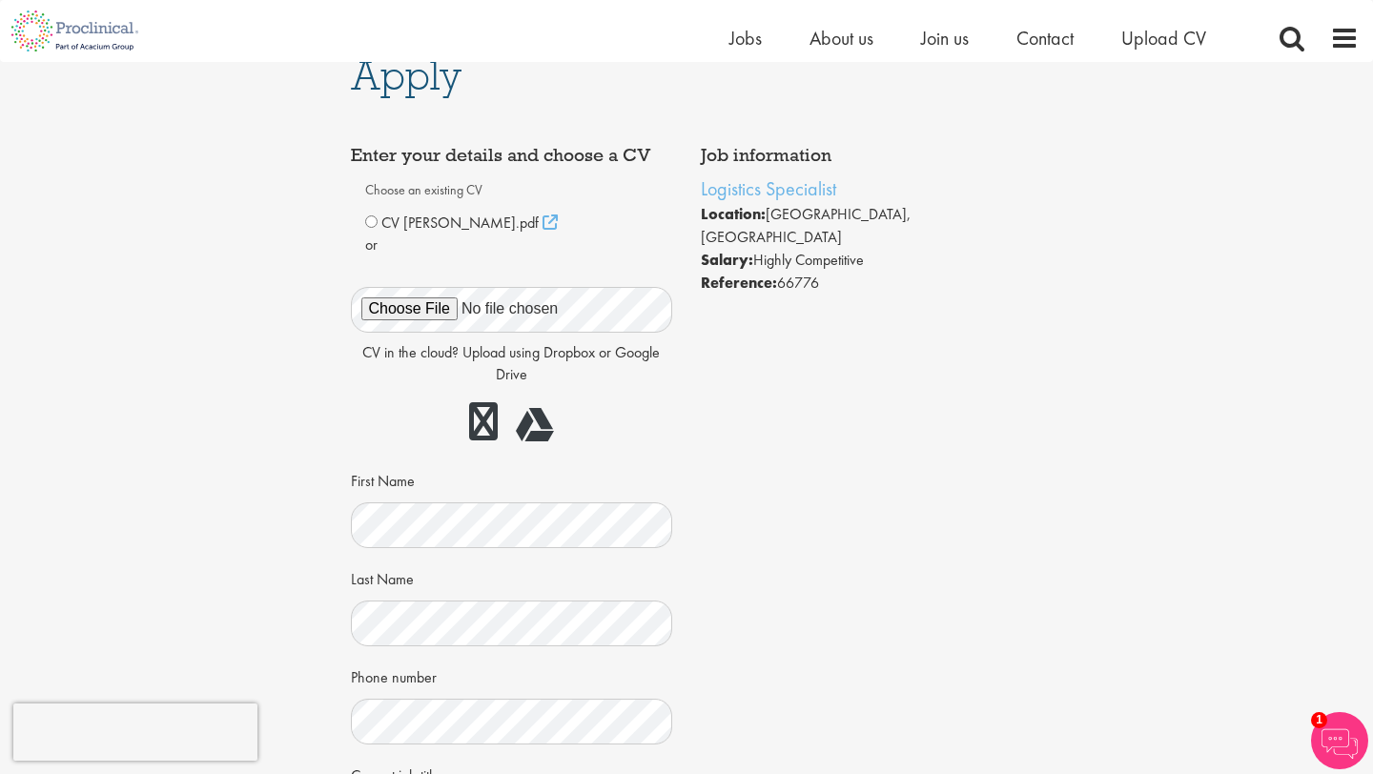
type textarea "I am an adaptable supply chain professional driven by the enjoyment of seeing a…"
click at [784, 215] on li "Location: Solothurn, Switzerland" at bounding box center [862, 226] width 322 height 46
copy li "Solothurn"
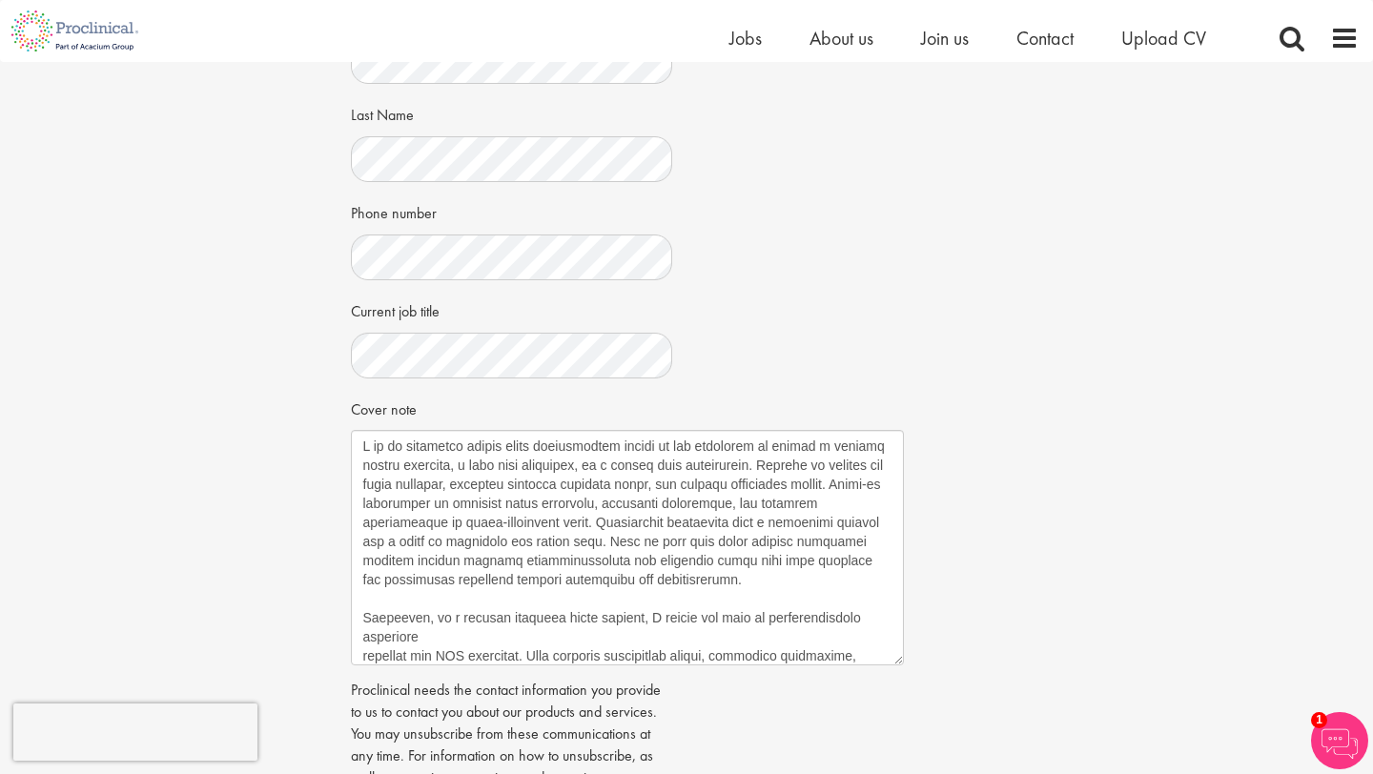
scroll to position [0, 0]
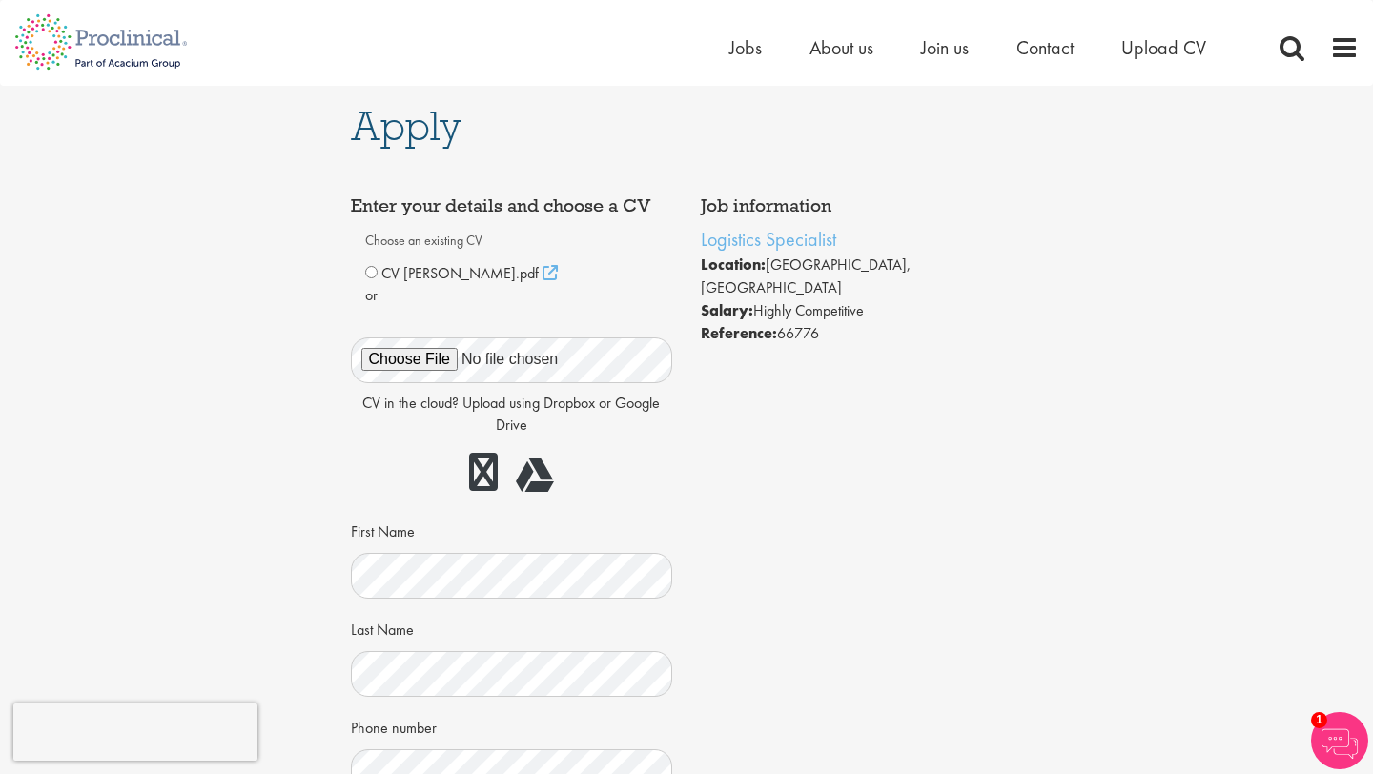
click at [998, 350] on div "Job information Logistics Specialist Location: Solothurn, Switzerland Salary: H…" at bounding box center [687, 787] width 701 height 1200
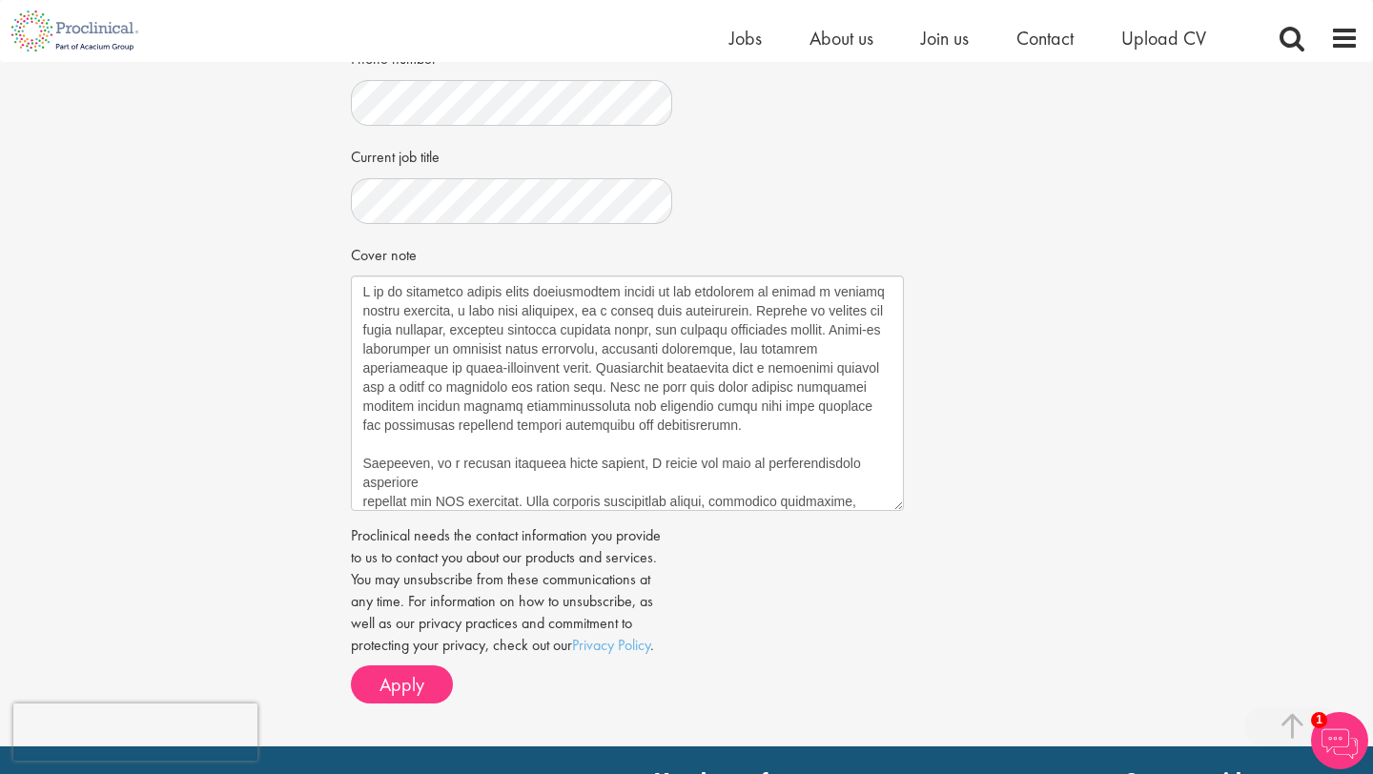
scroll to position [895, 0]
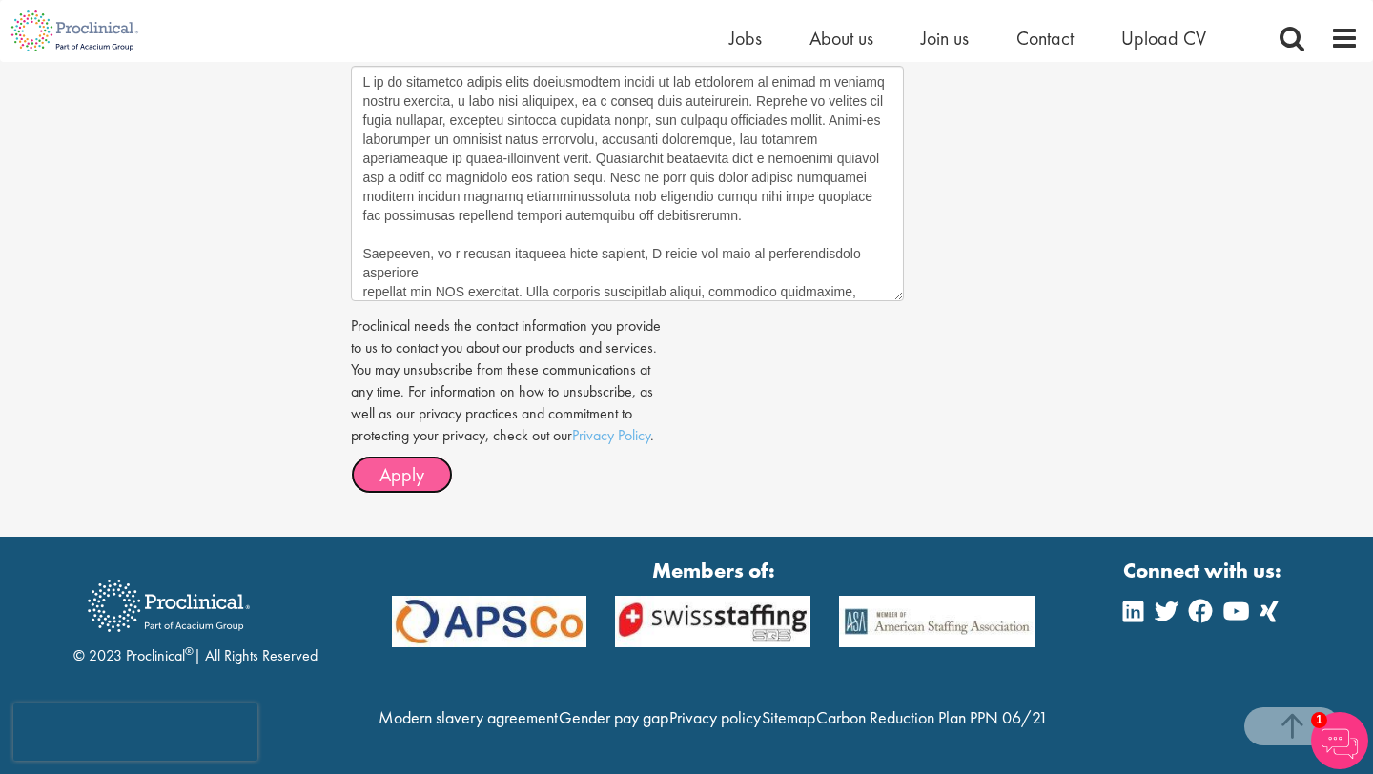
click at [429, 456] on button "Apply" at bounding box center [402, 475] width 102 height 38
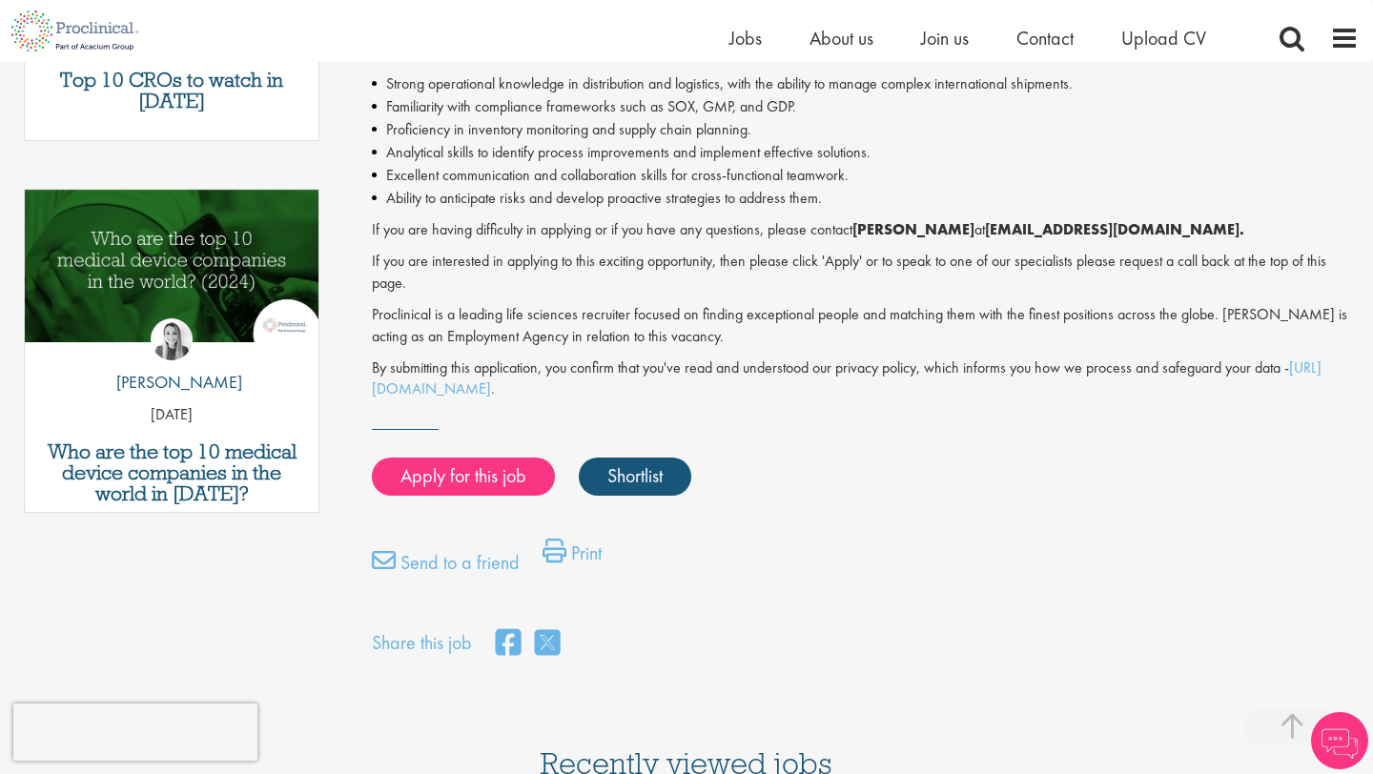
scroll to position [872, 0]
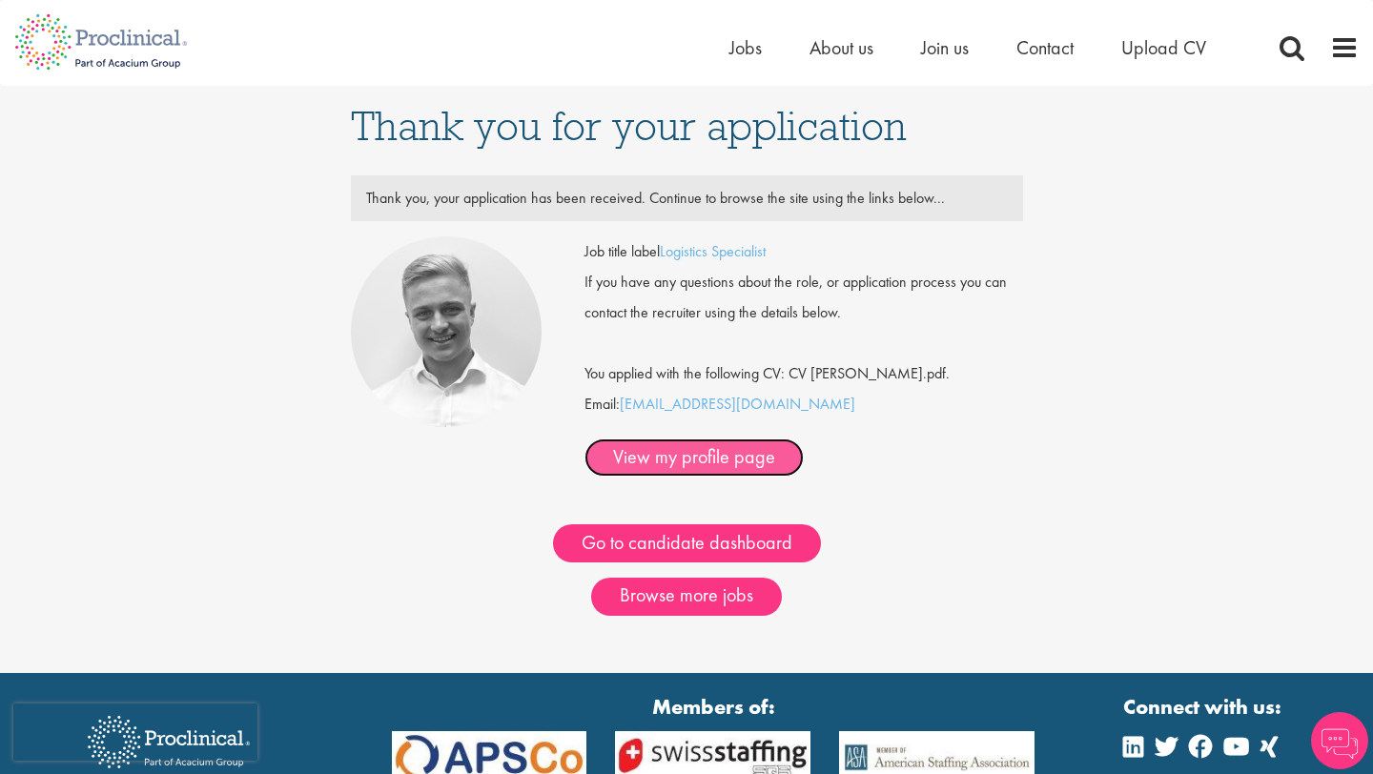
click at [804, 439] on link "View my profile page" at bounding box center [693, 458] width 219 height 38
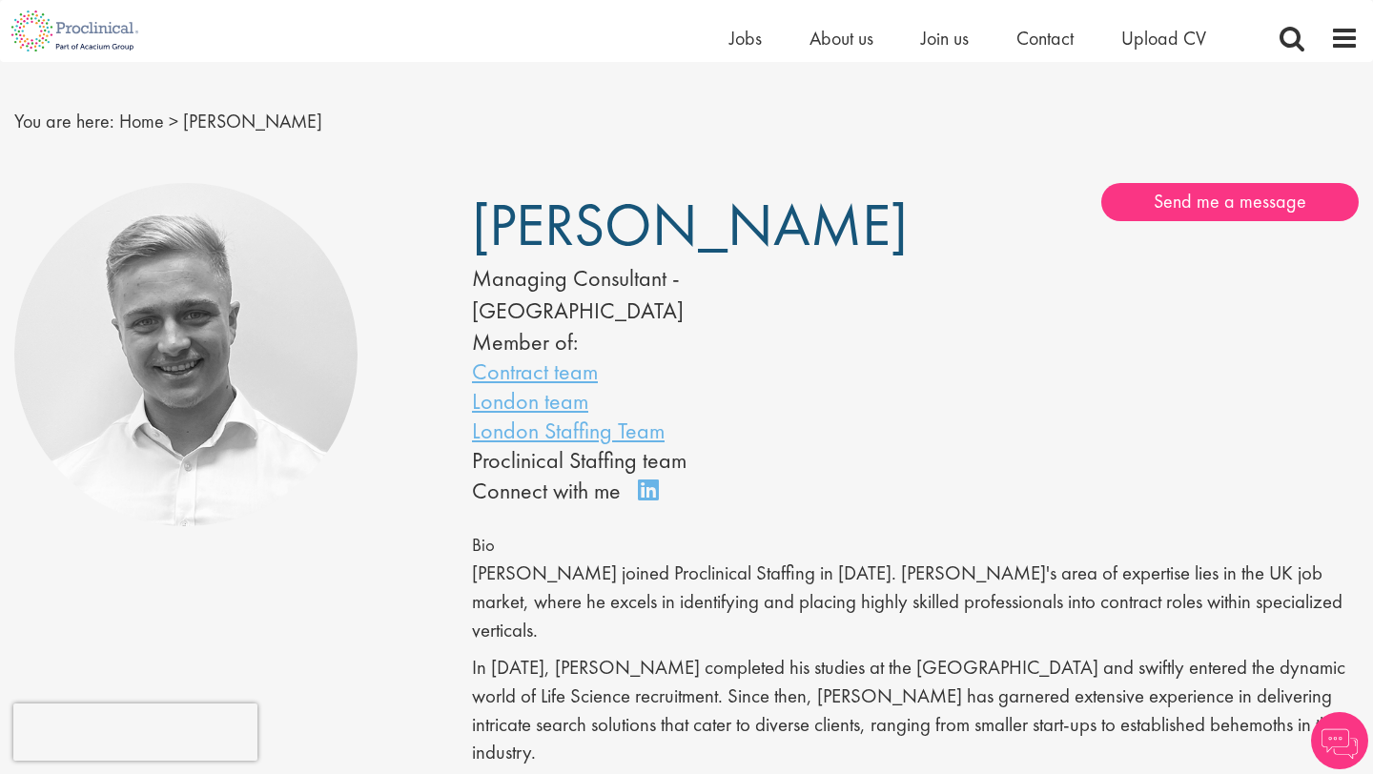
scroll to position [3, 0]
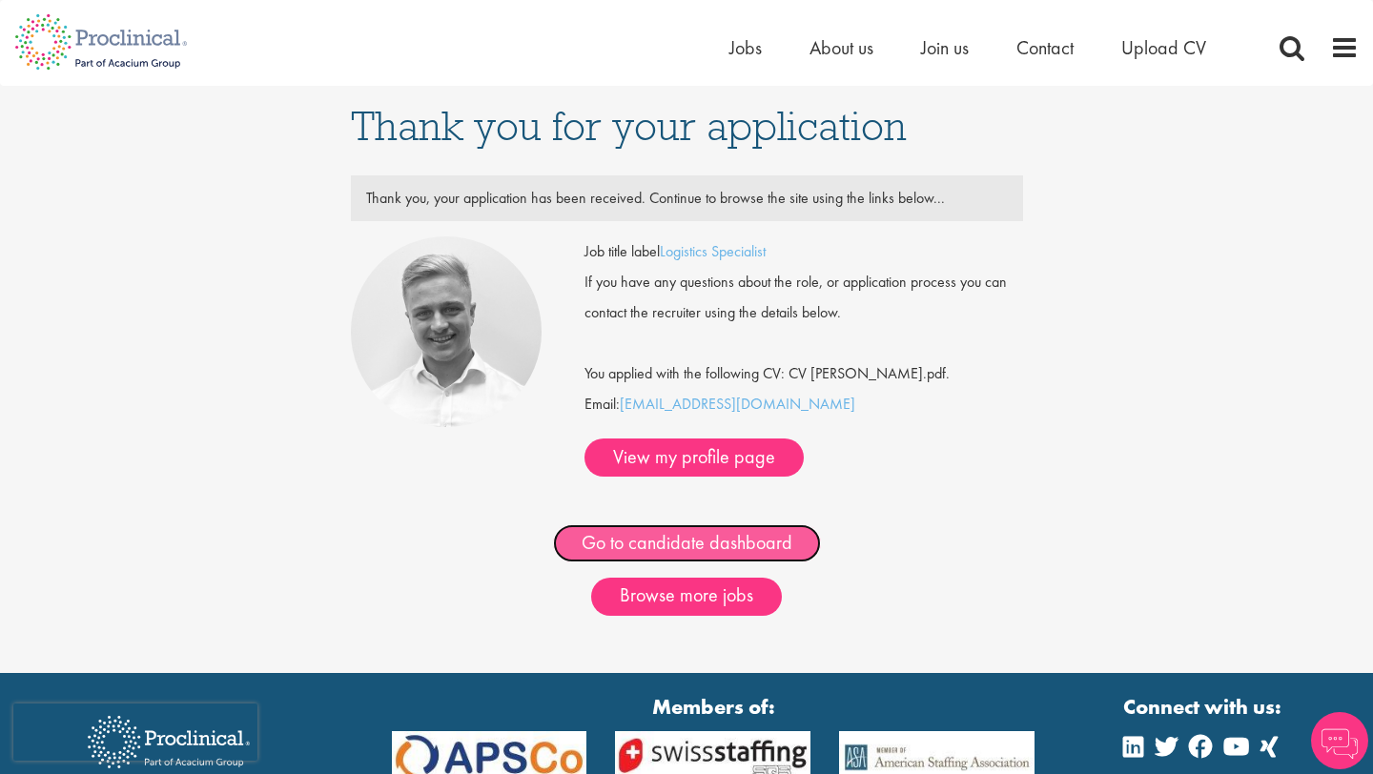
click at [676, 524] on link "Go to candidate dashboard" at bounding box center [687, 543] width 268 height 38
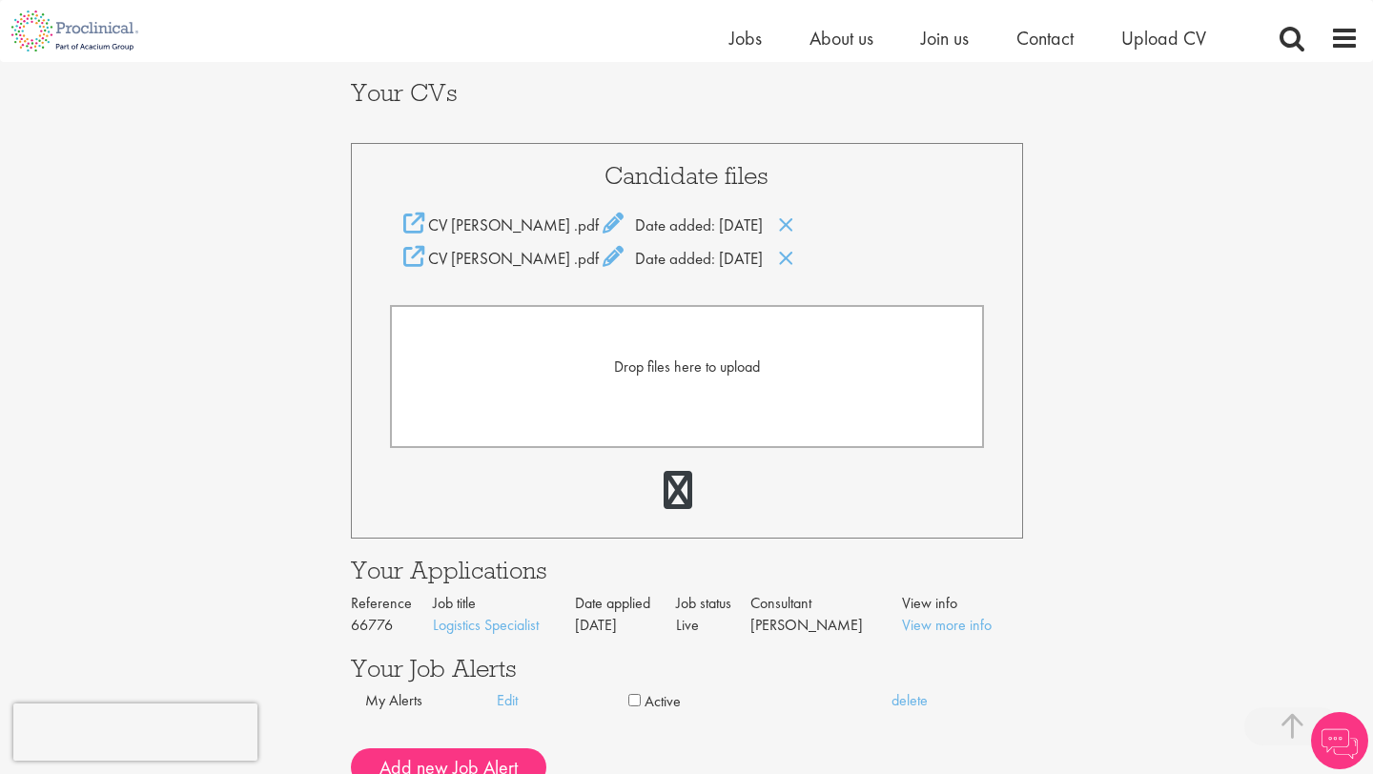
scroll to position [331, 0]
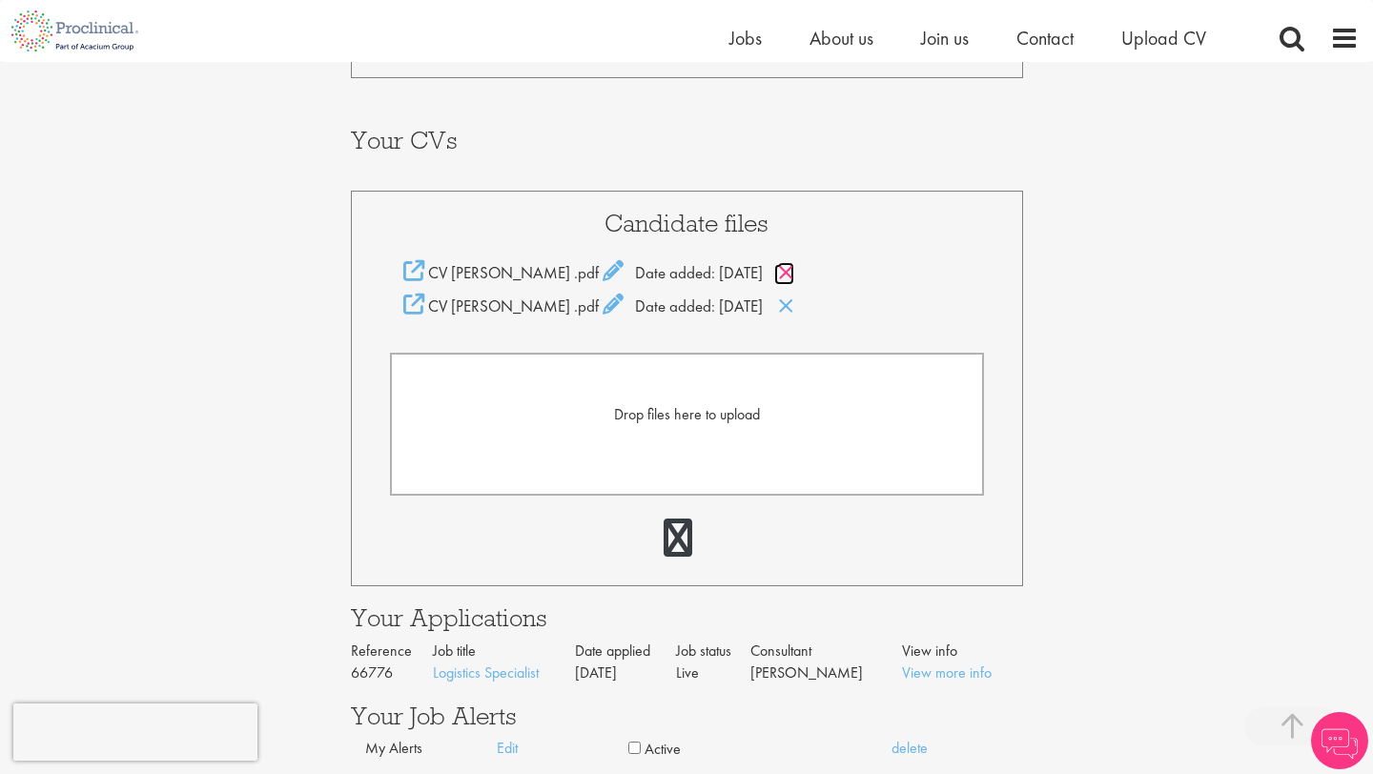
click at [794, 275] on icon at bounding box center [786, 272] width 16 height 21
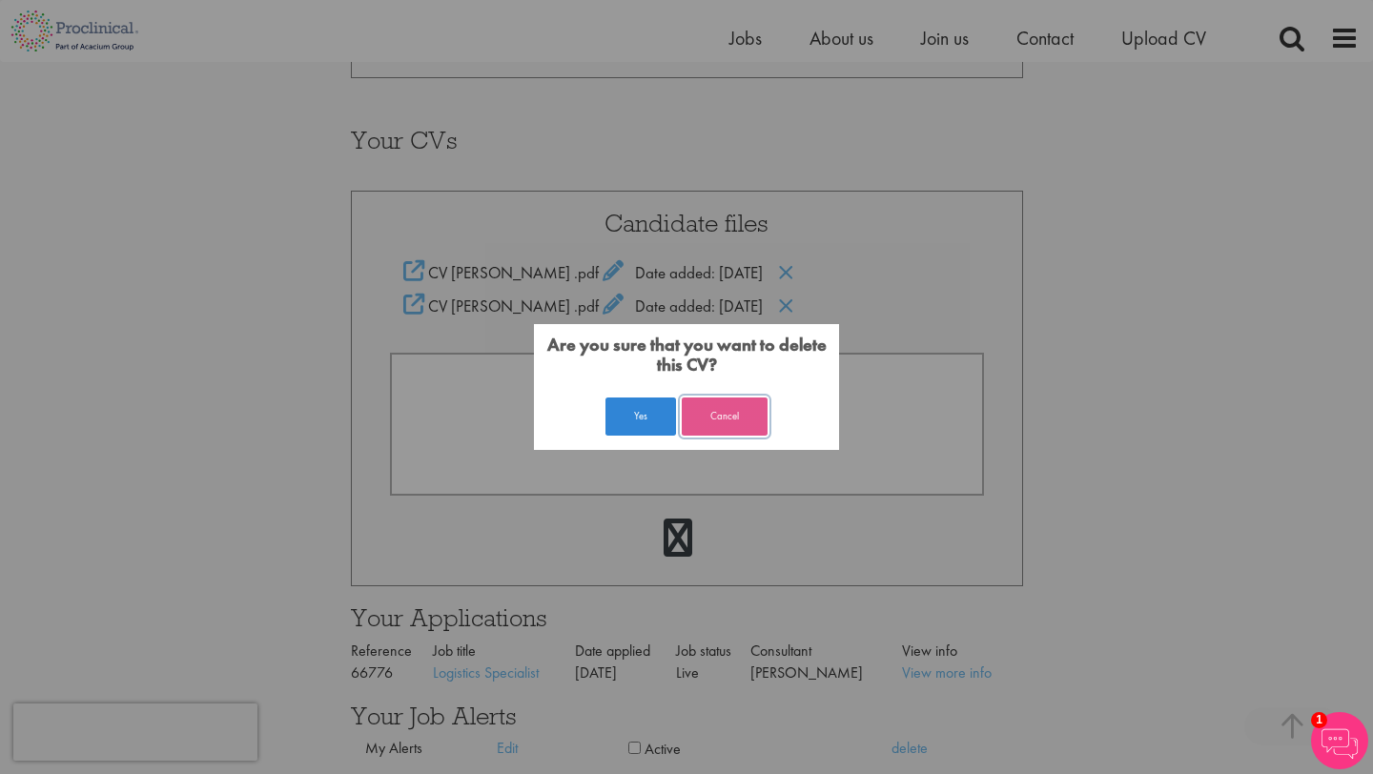
click at [743, 400] on button "Cancel" at bounding box center [725, 417] width 86 height 38
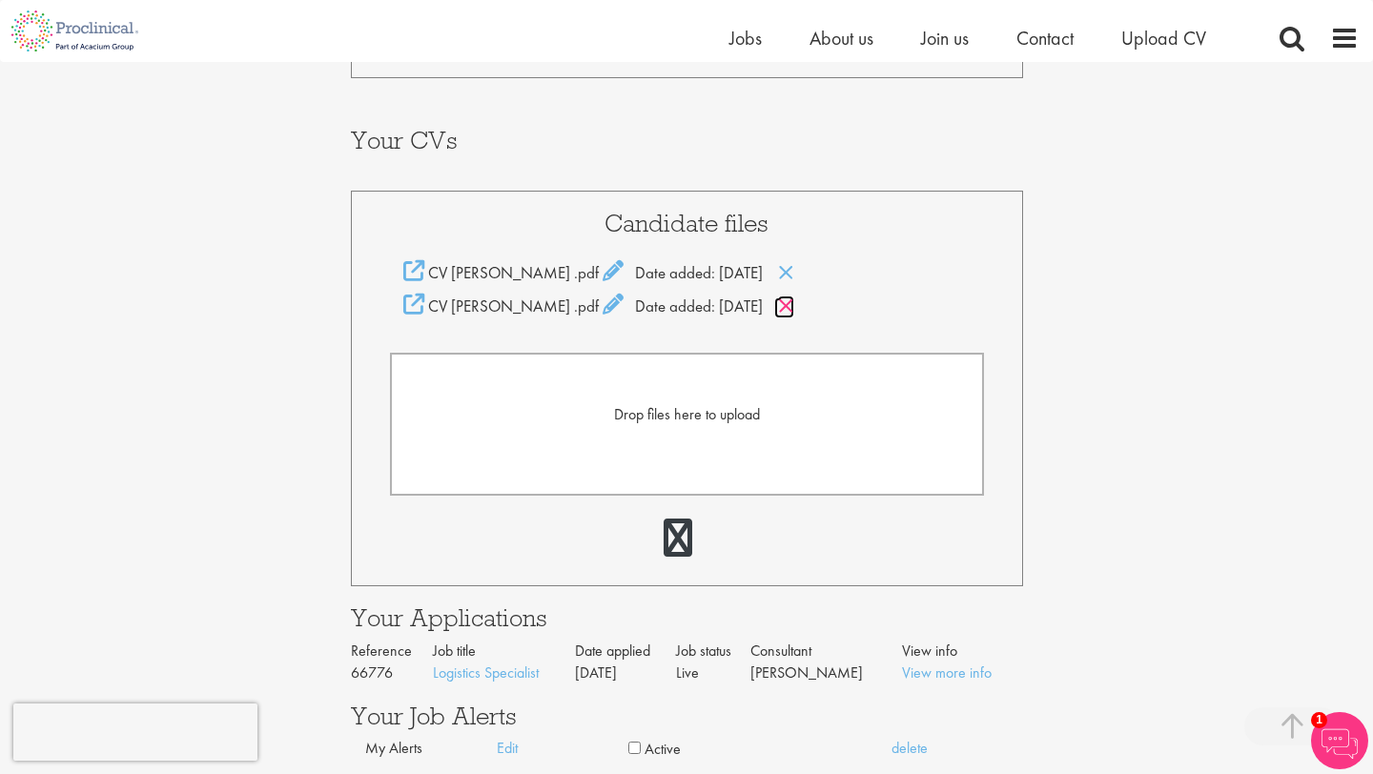
click at [794, 310] on icon at bounding box center [786, 306] width 16 height 21
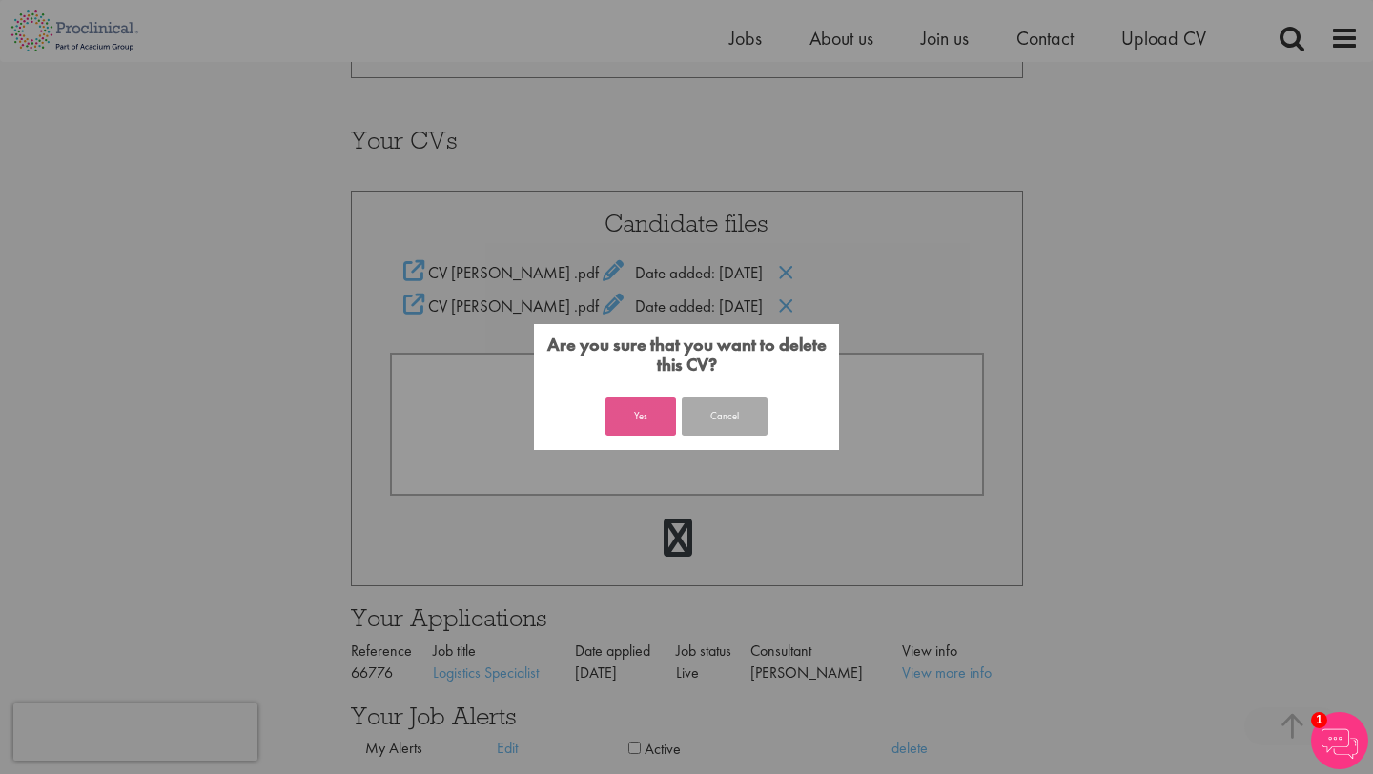
click at [649, 420] on button "Yes" at bounding box center [640, 417] width 71 height 38
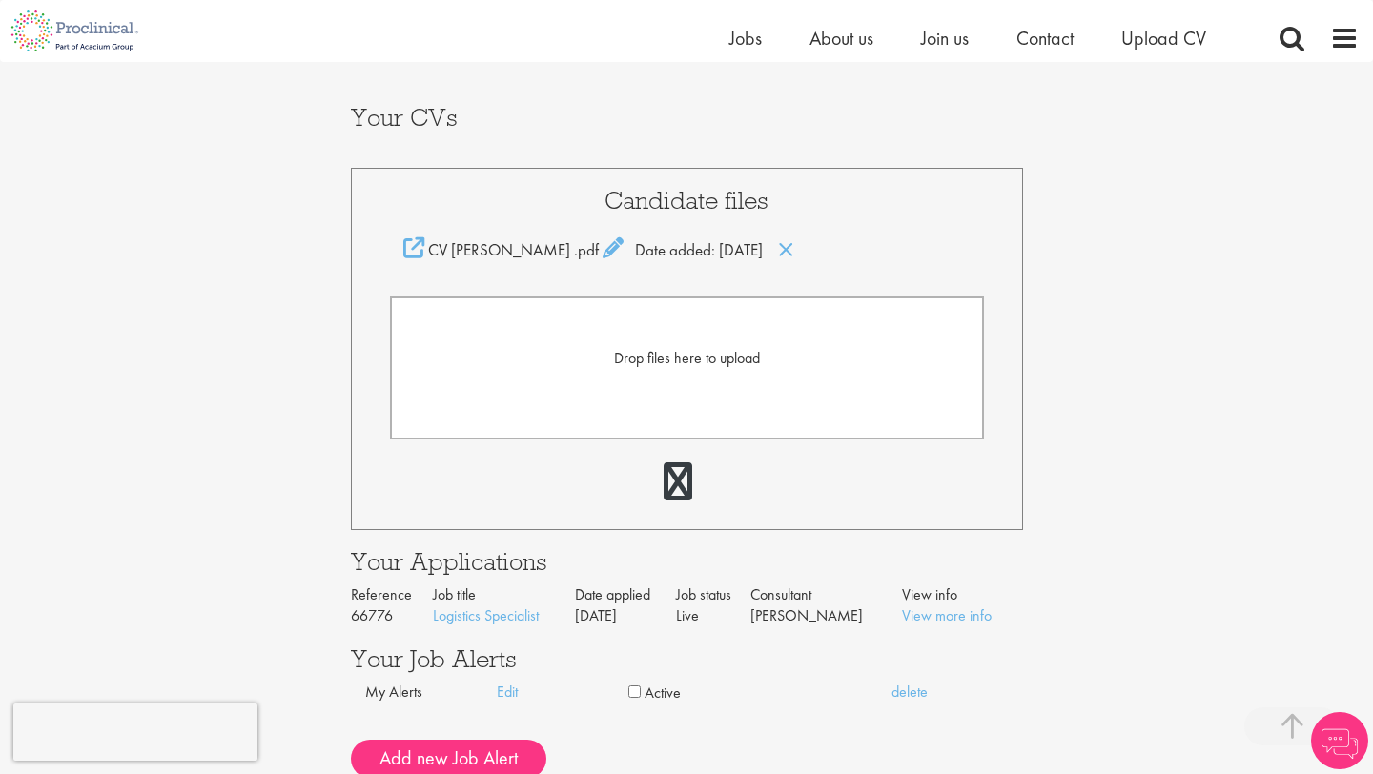
scroll to position [429, 0]
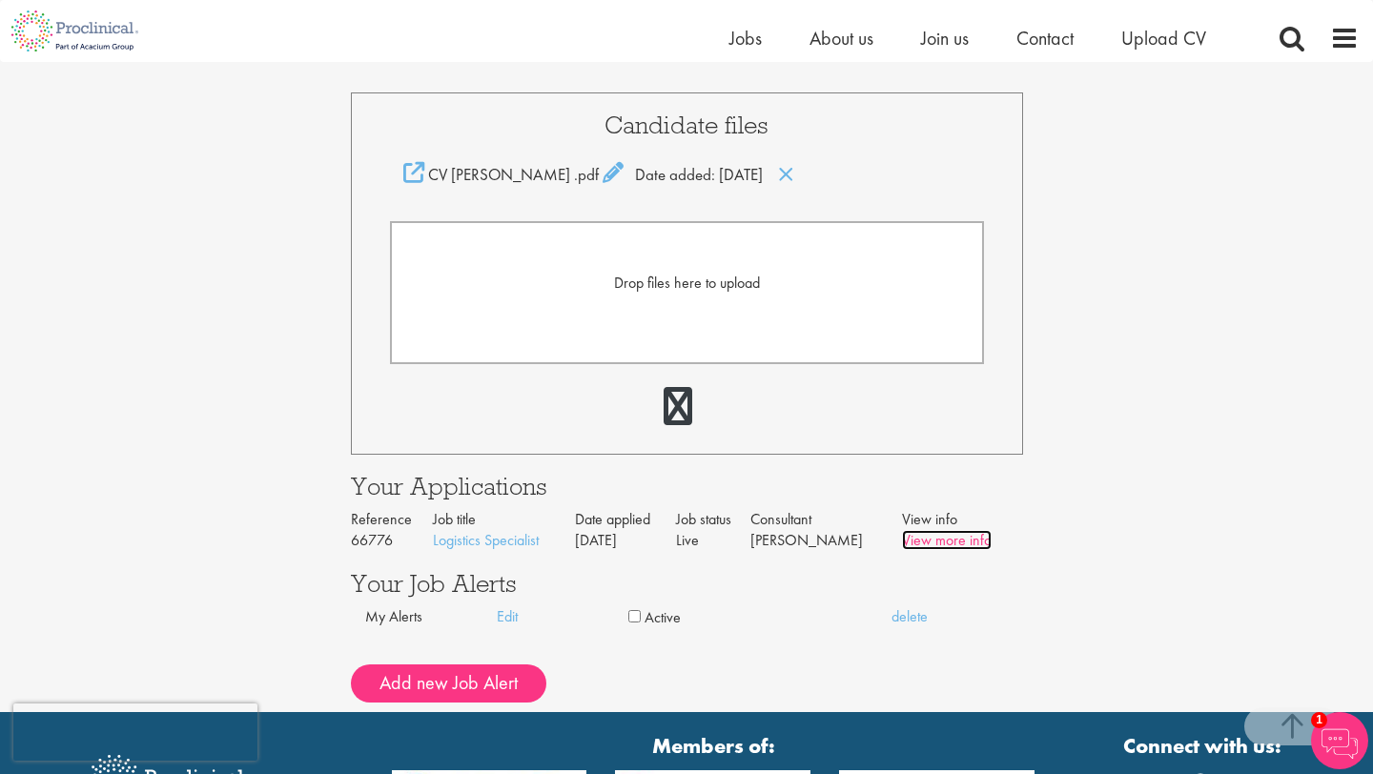
click at [911, 535] on link "View more info" at bounding box center [947, 540] width 90 height 20
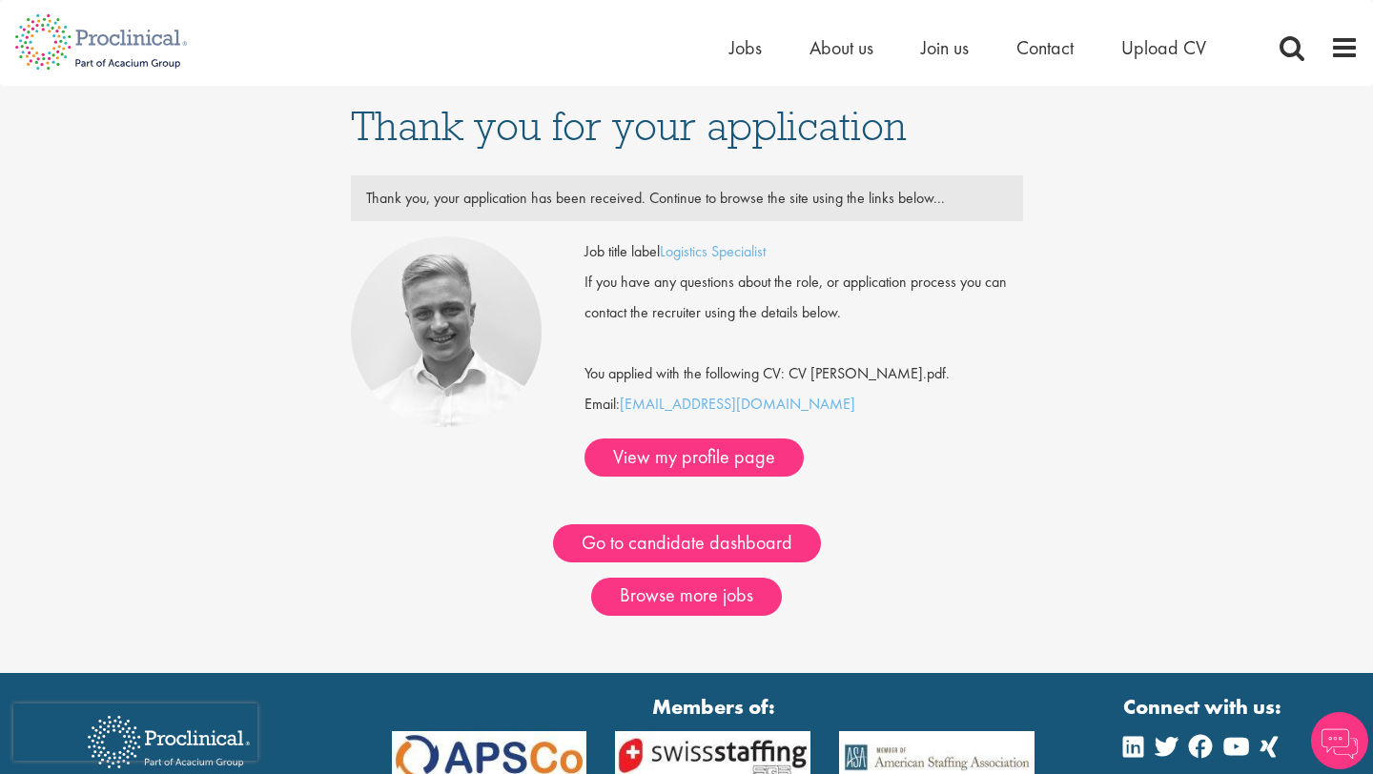
click at [735, 61] on li "Jobs" at bounding box center [745, 47] width 32 height 29
click at [137, 47] on img at bounding box center [101, 42] width 202 height 84
